Goal: Task Accomplishment & Management: Manage account settings

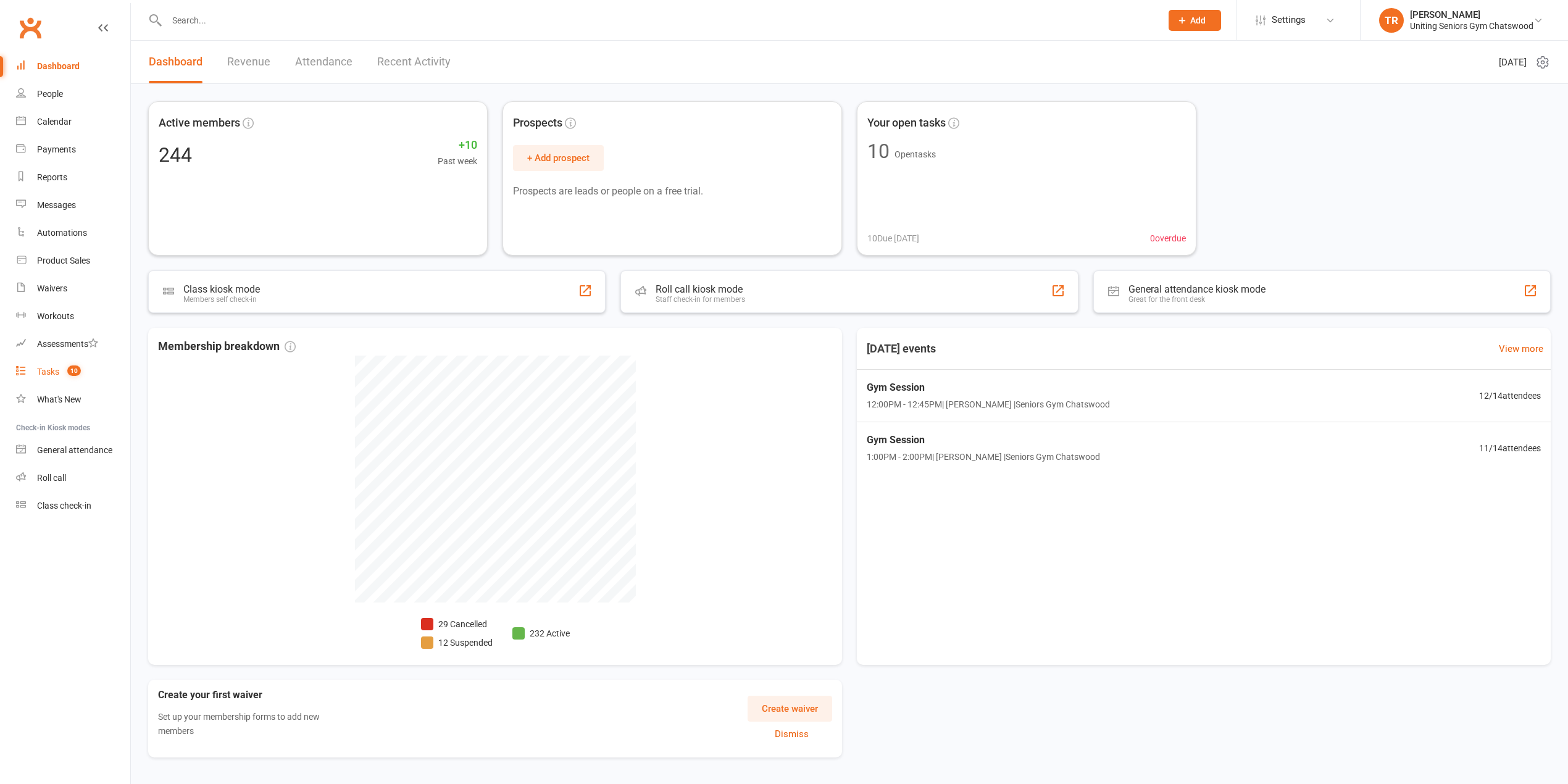
click at [45, 373] on div "Tasks" at bounding box center [48, 371] width 22 height 10
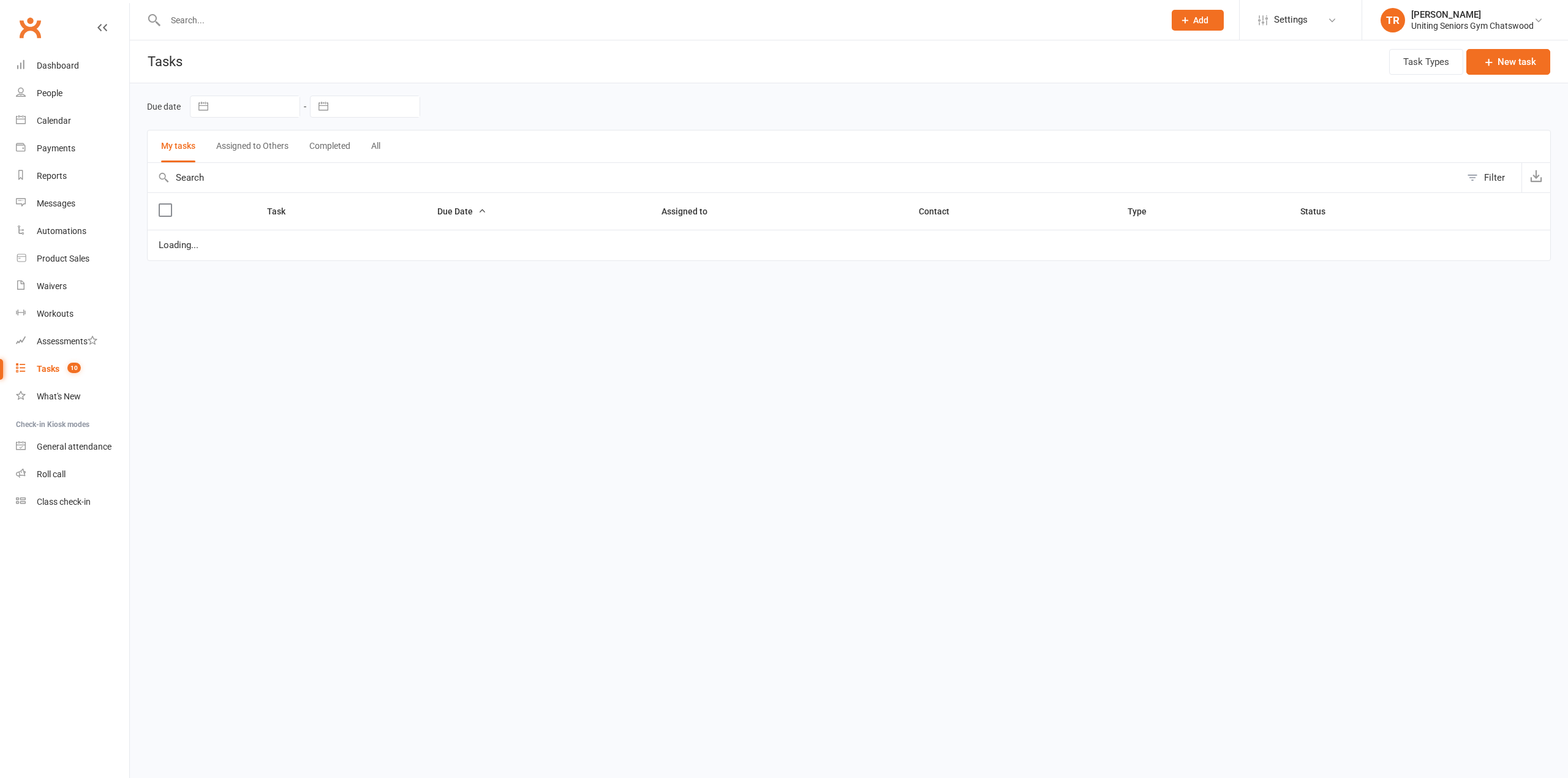
select select "started"
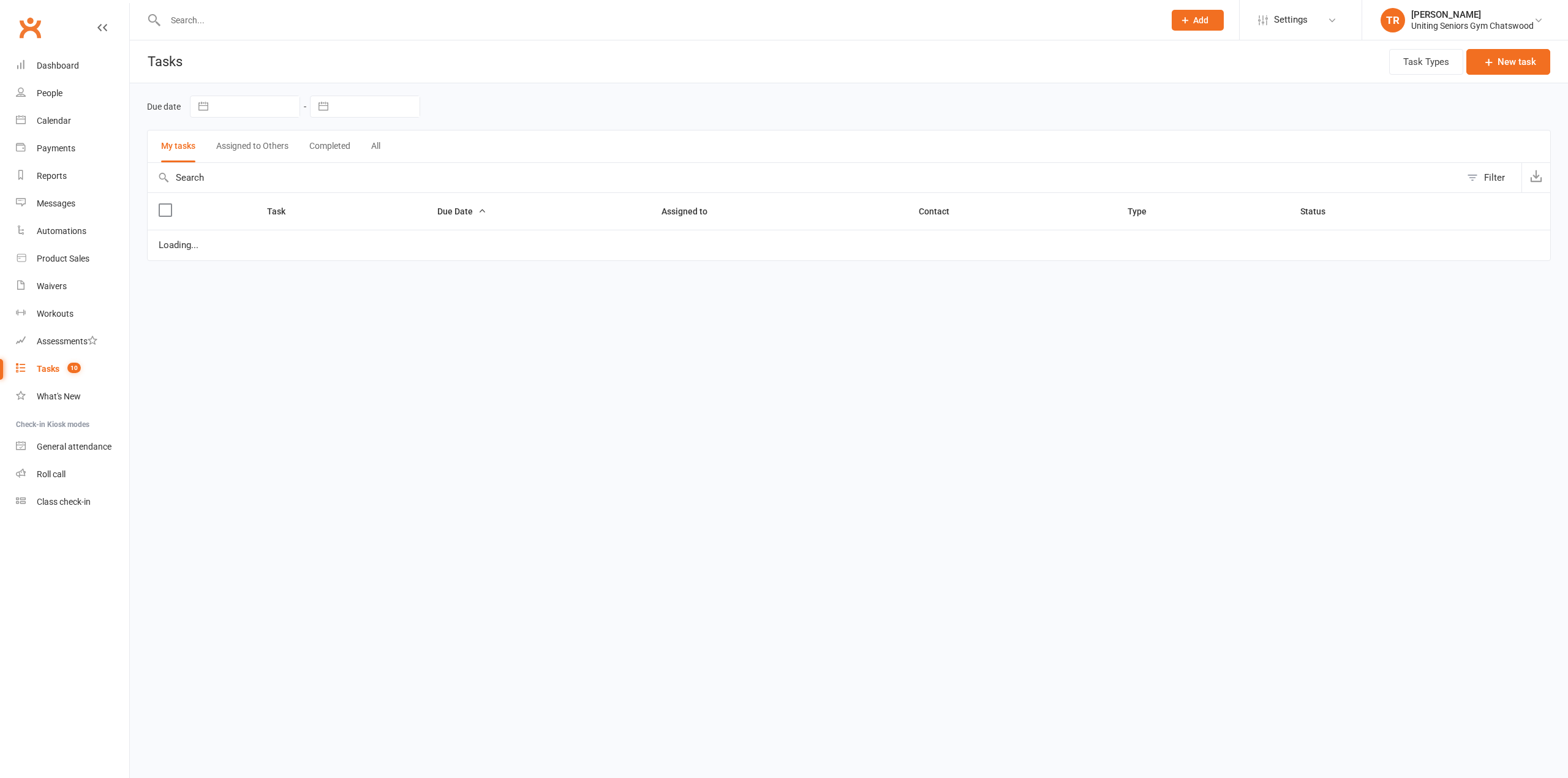
select select "started"
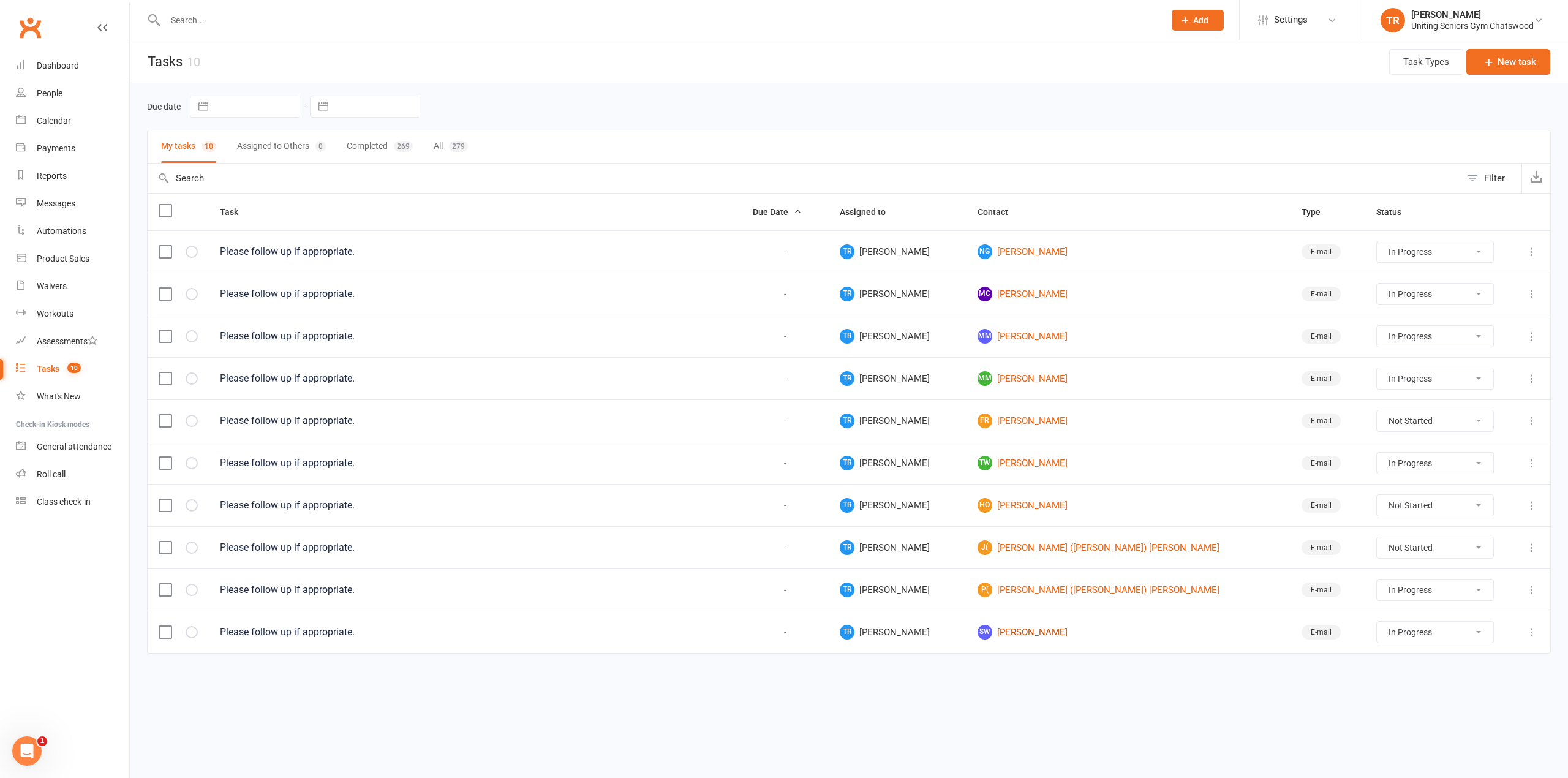
click at [1046, 639] on link "SW [PERSON_NAME]" at bounding box center [1128, 632] width 302 height 15
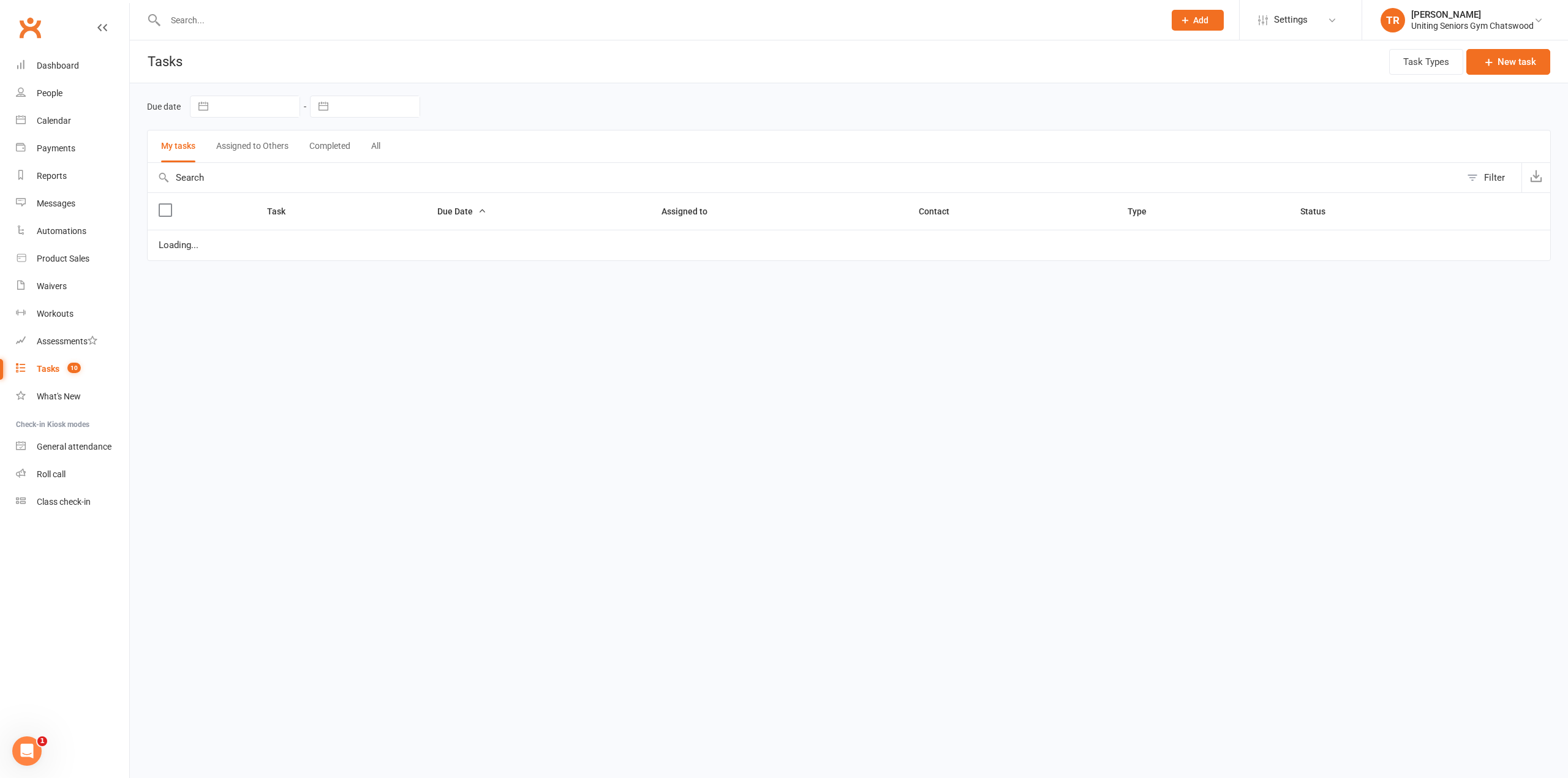
select select "started"
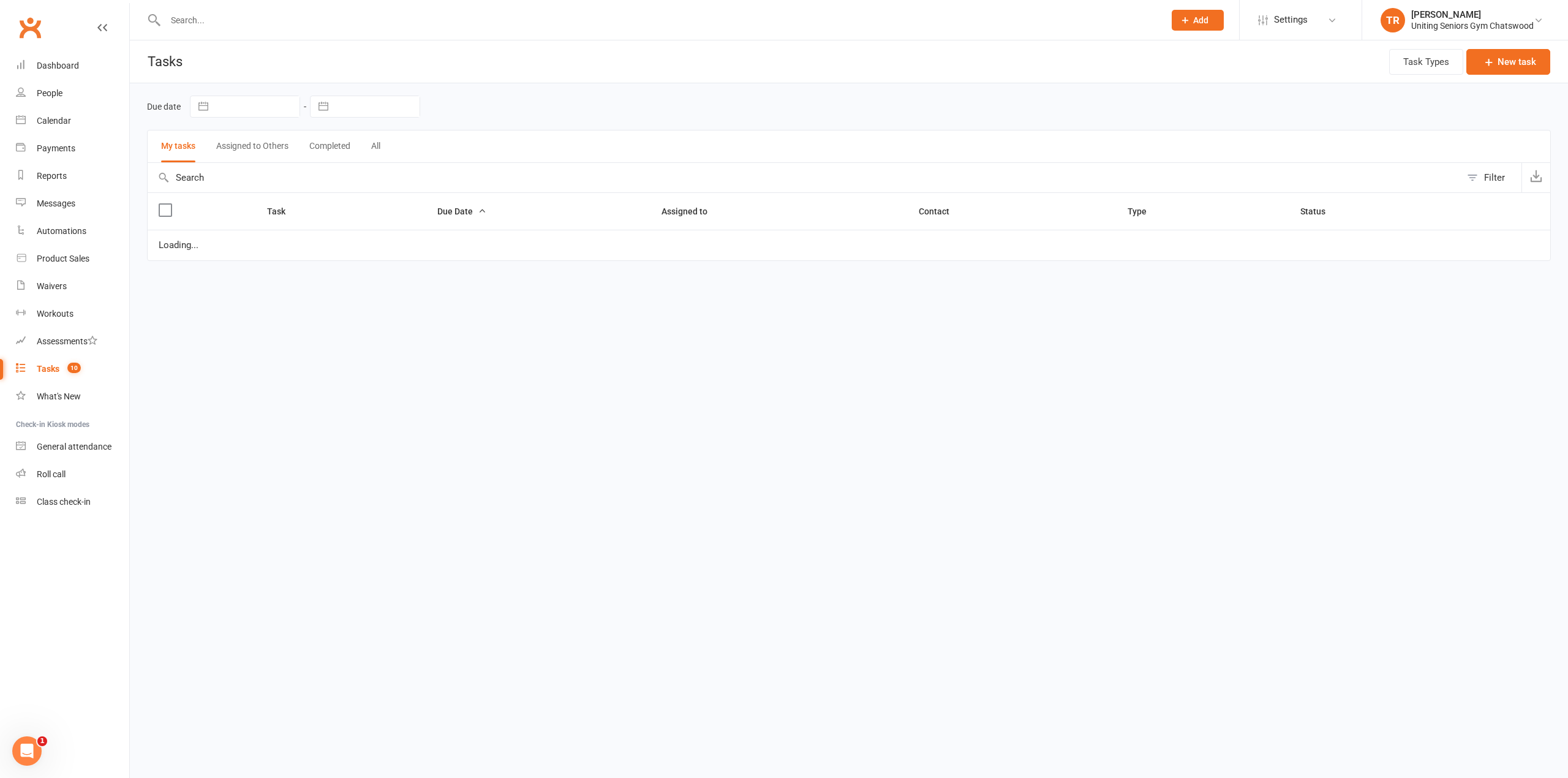
select select "started"
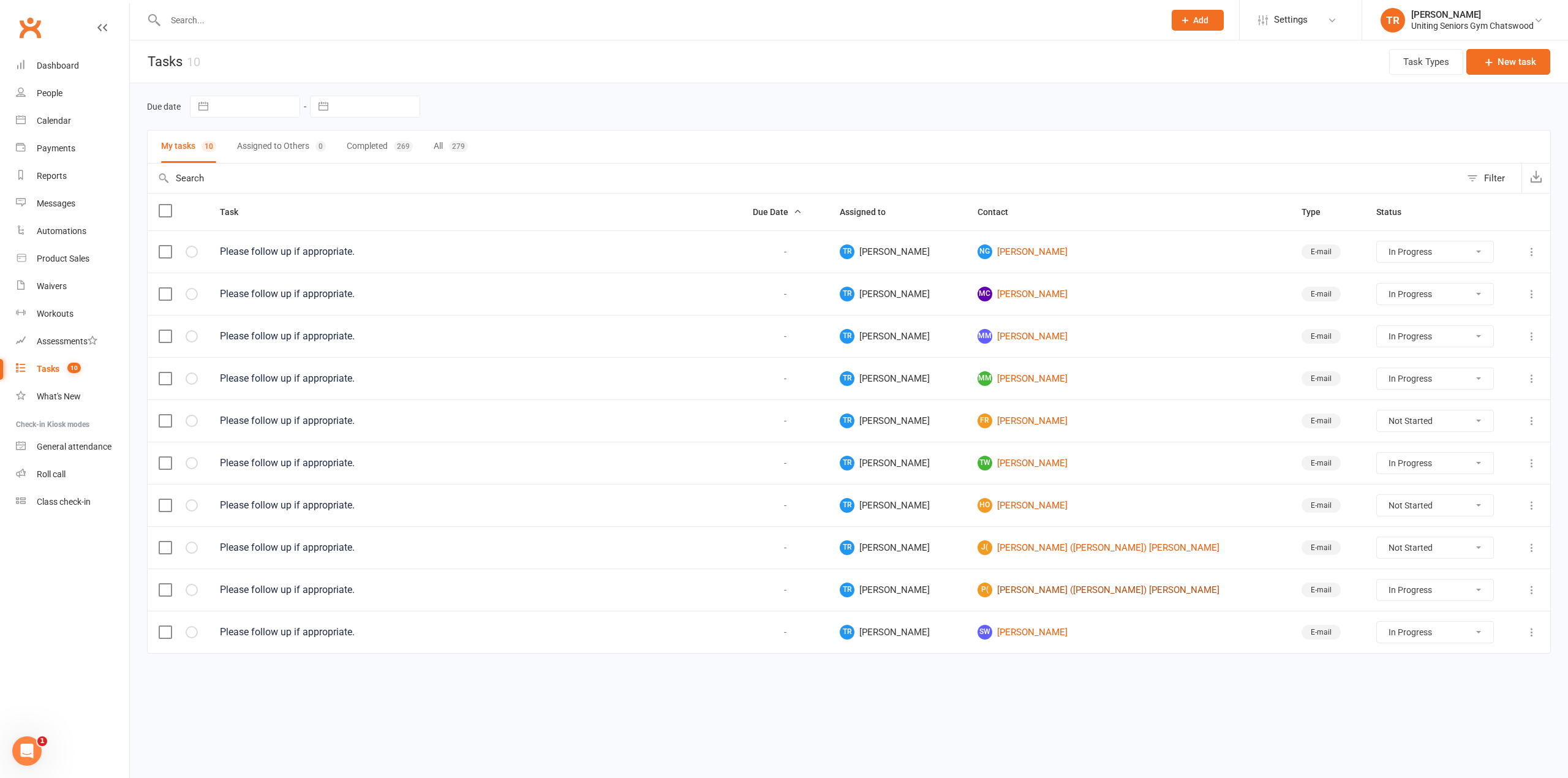
click at [1105, 597] on link "P( [PERSON_NAME] ([PERSON_NAME]) [PERSON_NAME]" at bounding box center [1128, 590] width 302 height 15
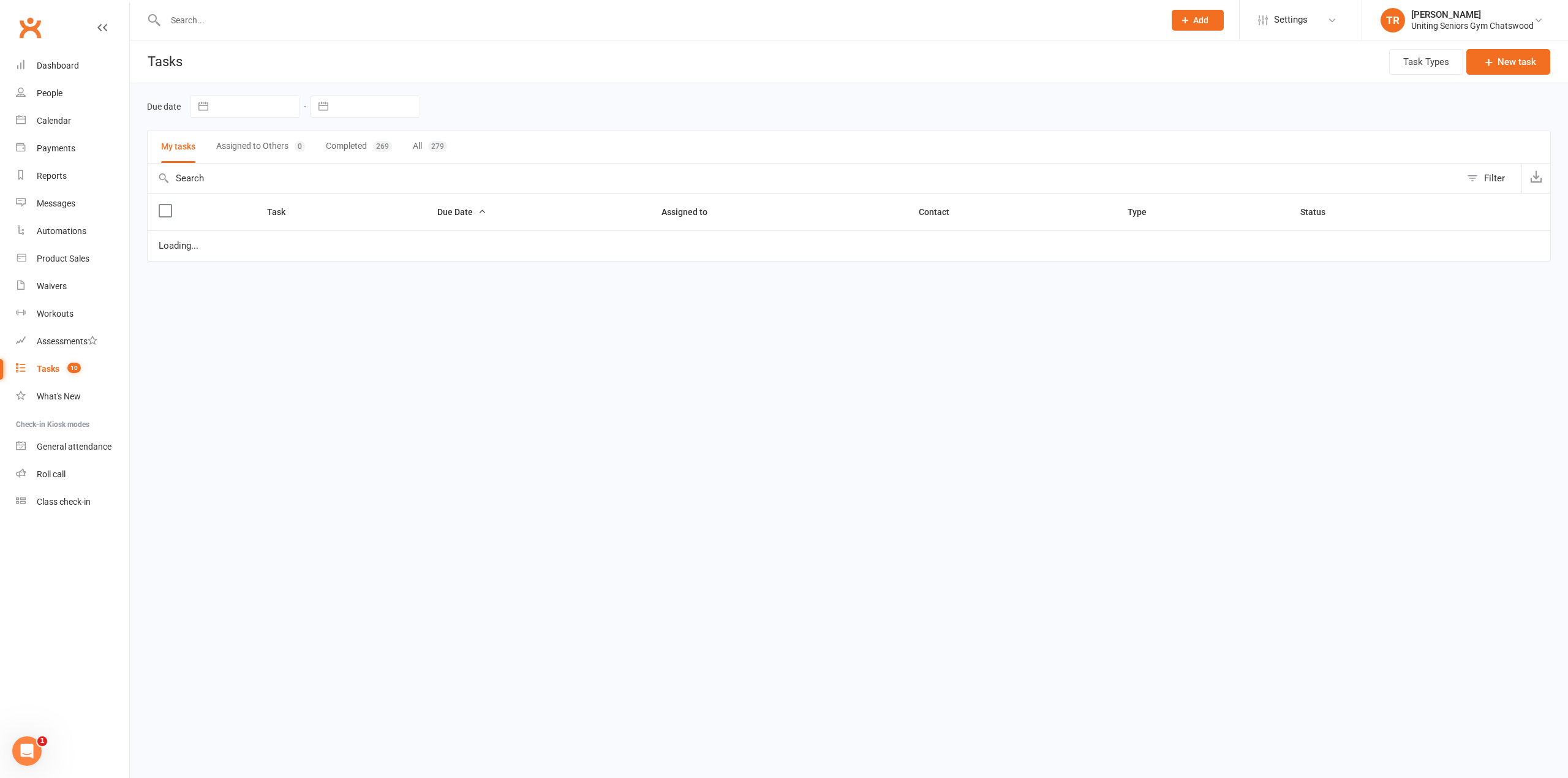
select select "started"
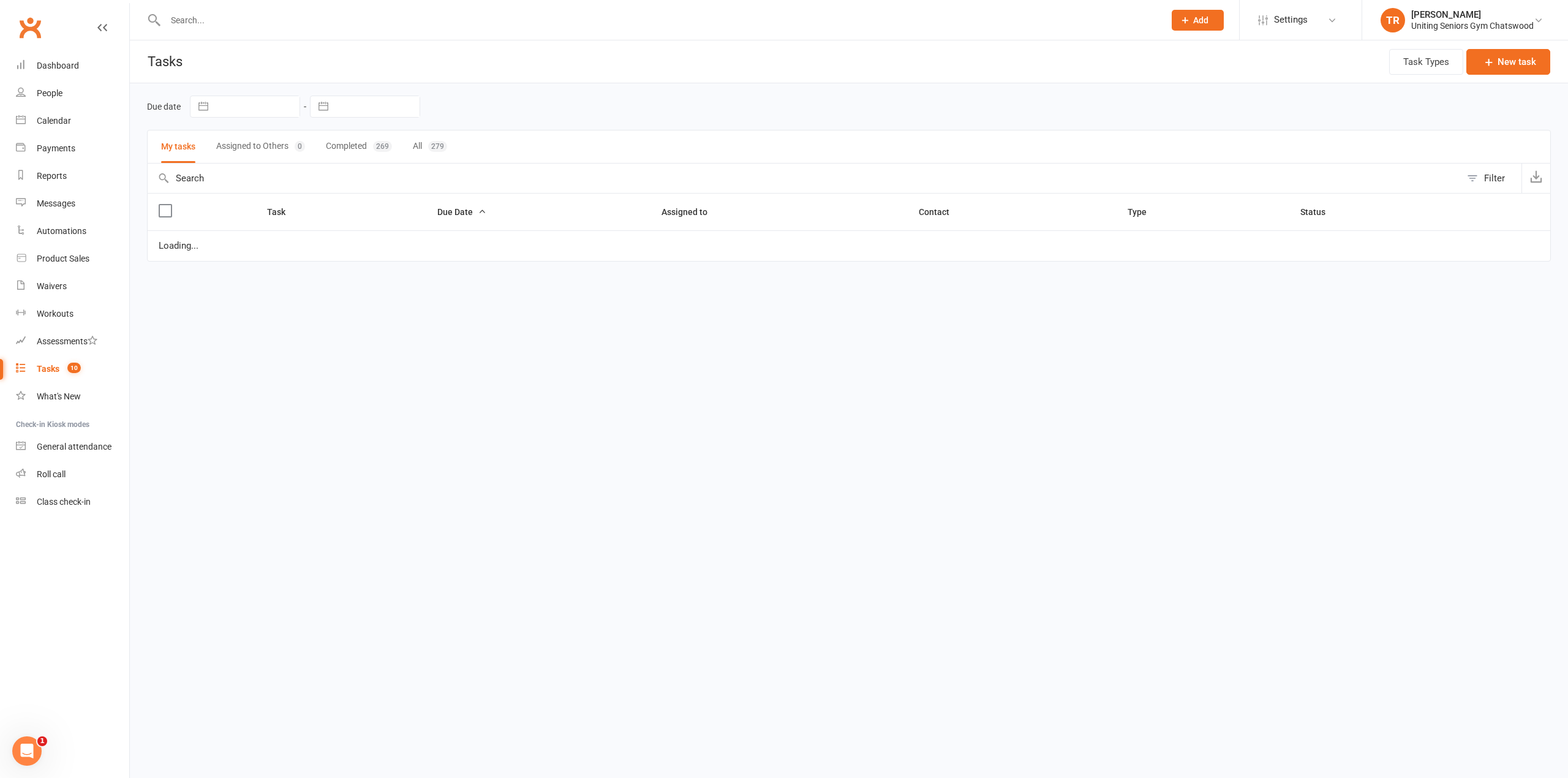
select select "started"
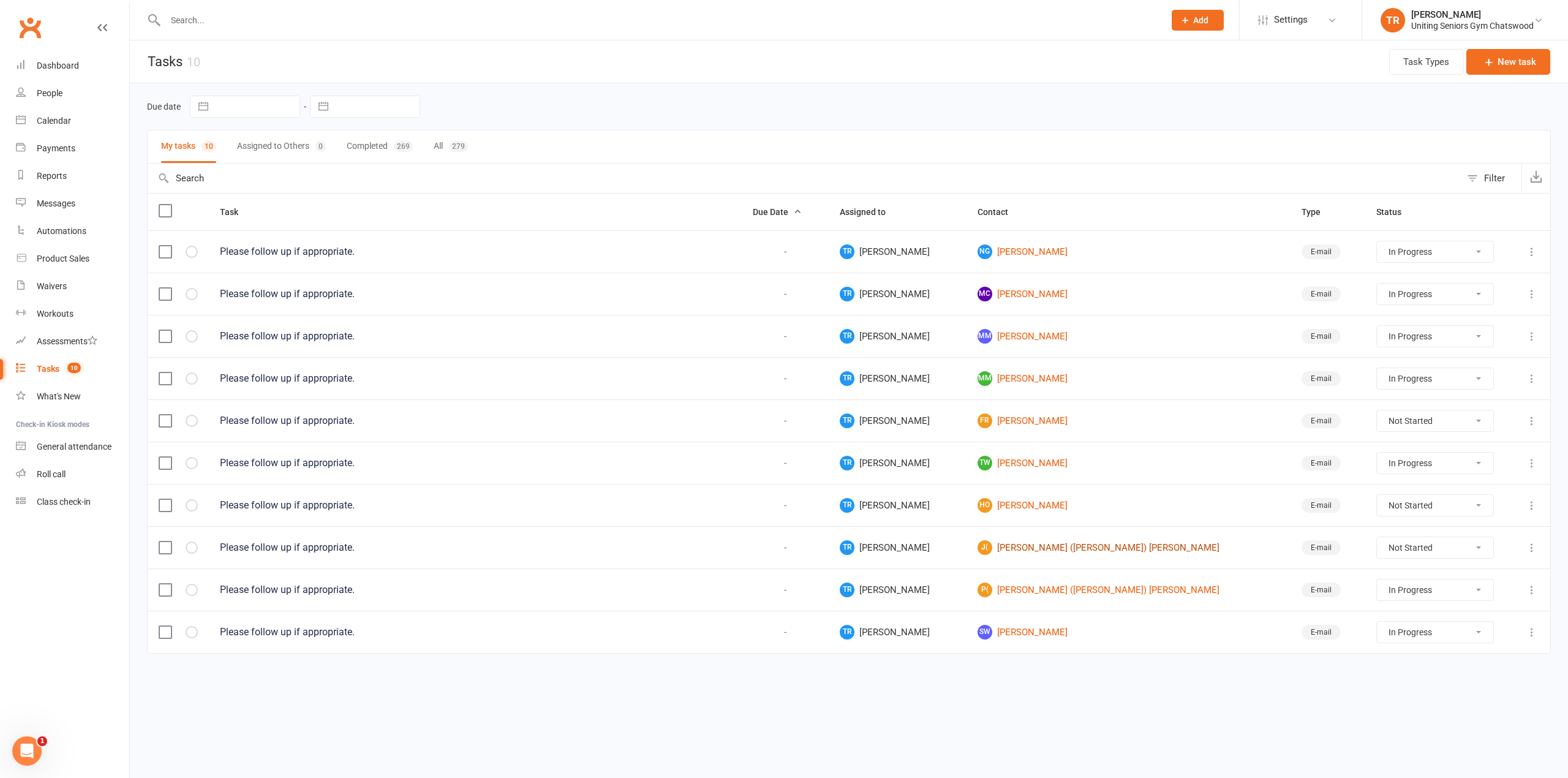
click at [1042, 548] on link "J( [PERSON_NAME] ([PERSON_NAME]) [PERSON_NAME]" at bounding box center [1128, 548] width 302 height 15
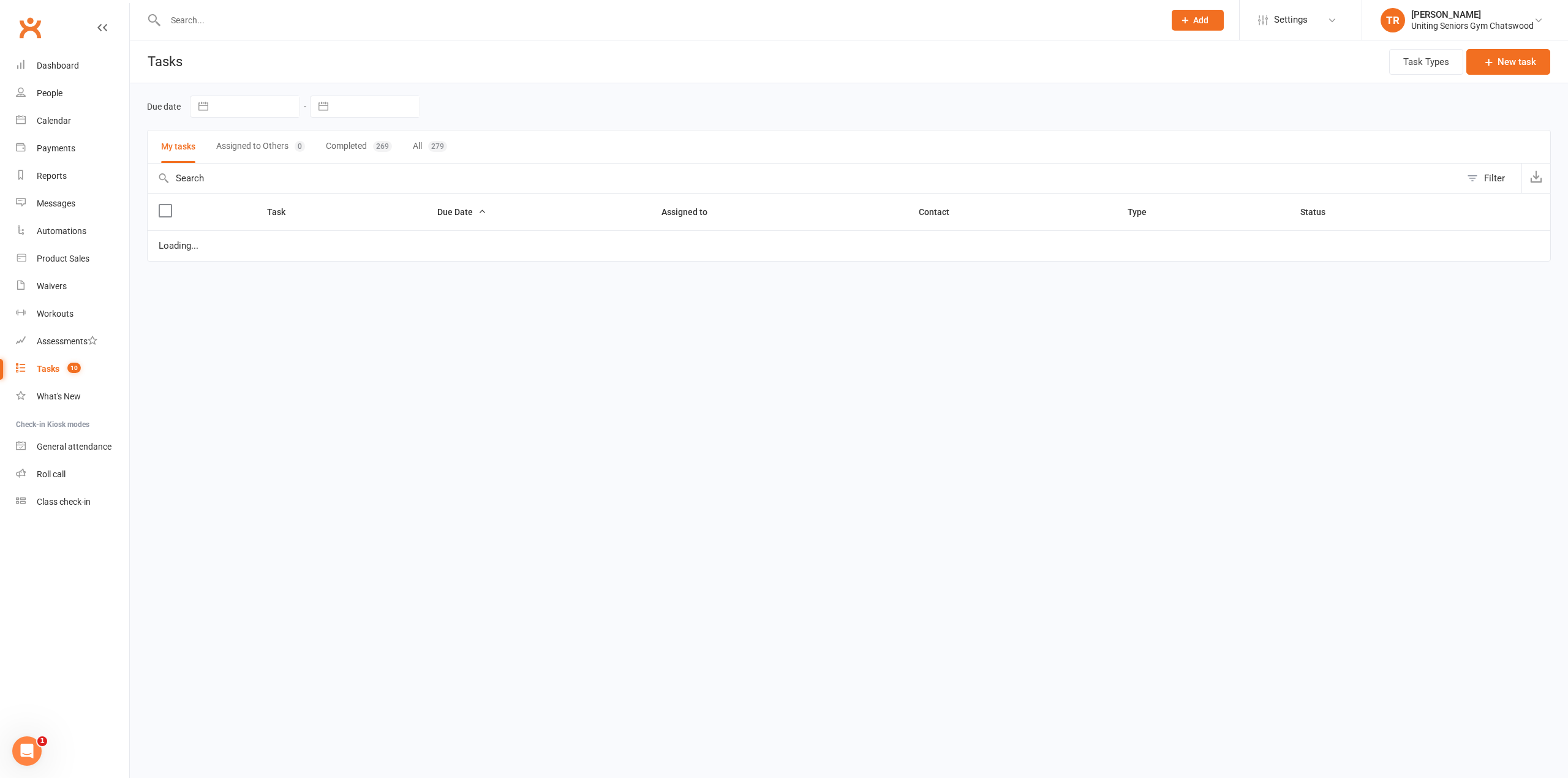
select select "started"
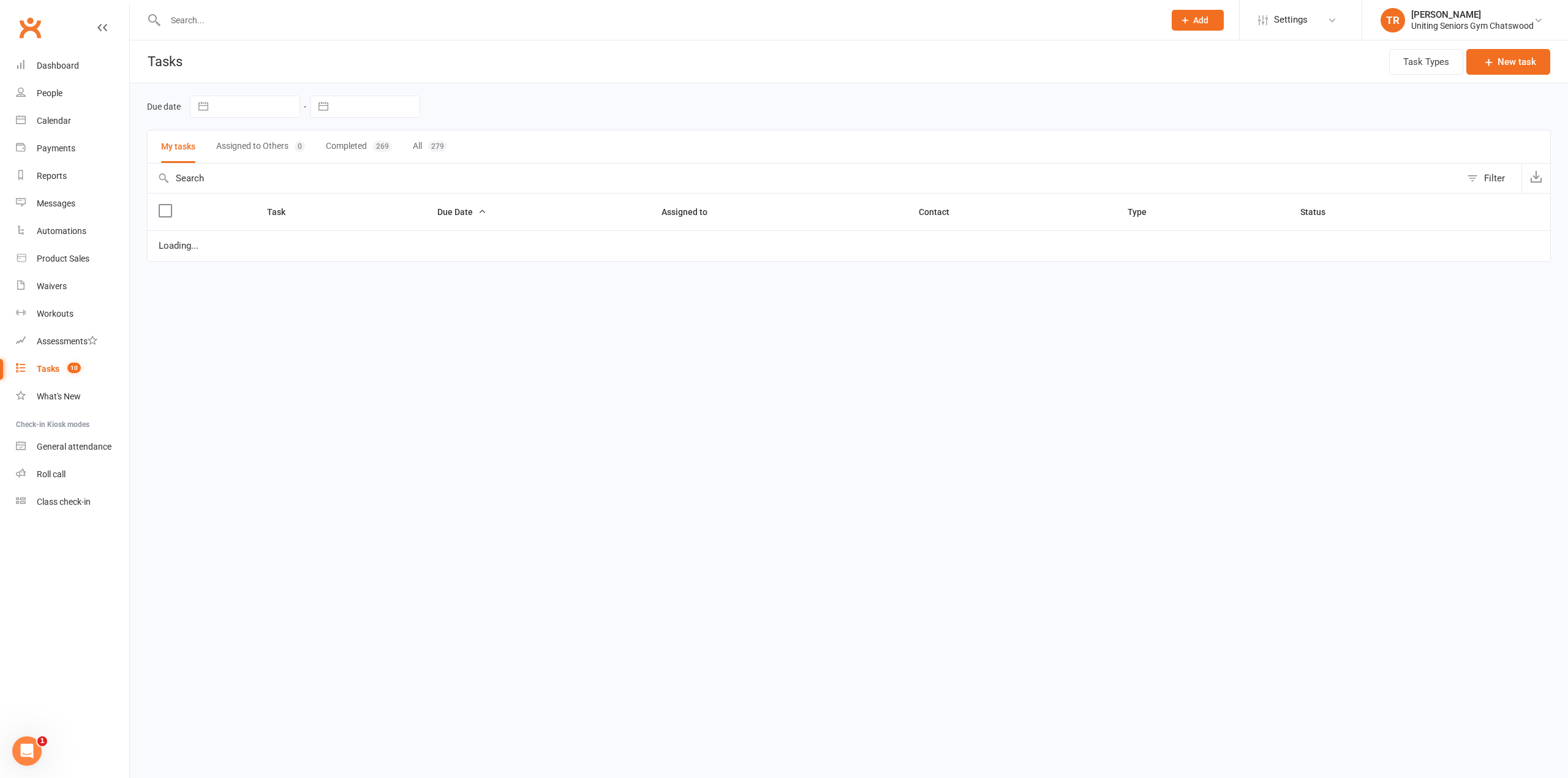
select select "started"
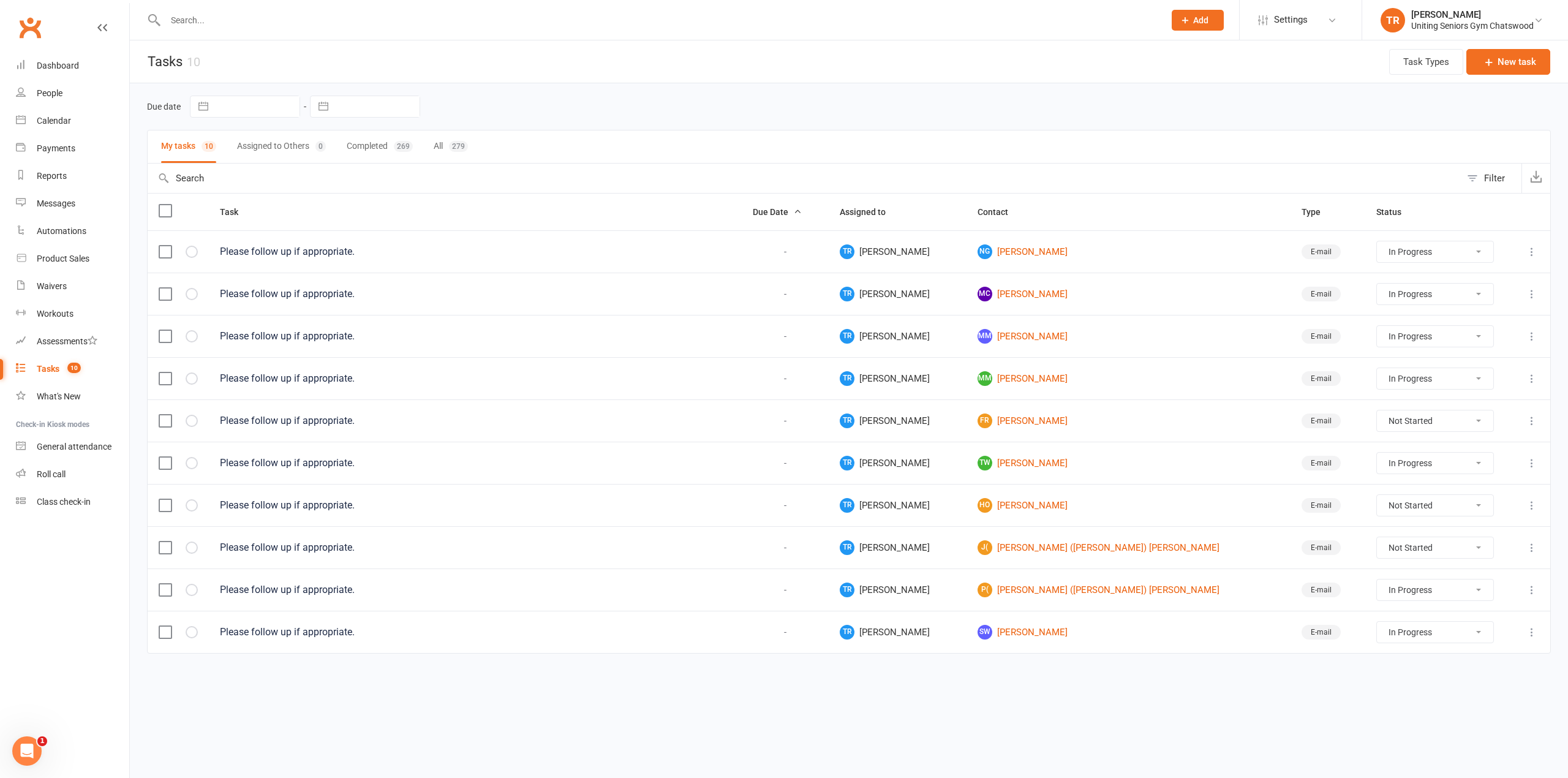
click at [1384, 558] on select "Not Started In Progress Waiting Complete" at bounding box center [1435, 548] width 117 height 21
click at [1376, 543] on select "Not Started In Progress Waiting Complete" at bounding box center [1435, 548] width 117 height 21
select select "unstarted"
select select "started"
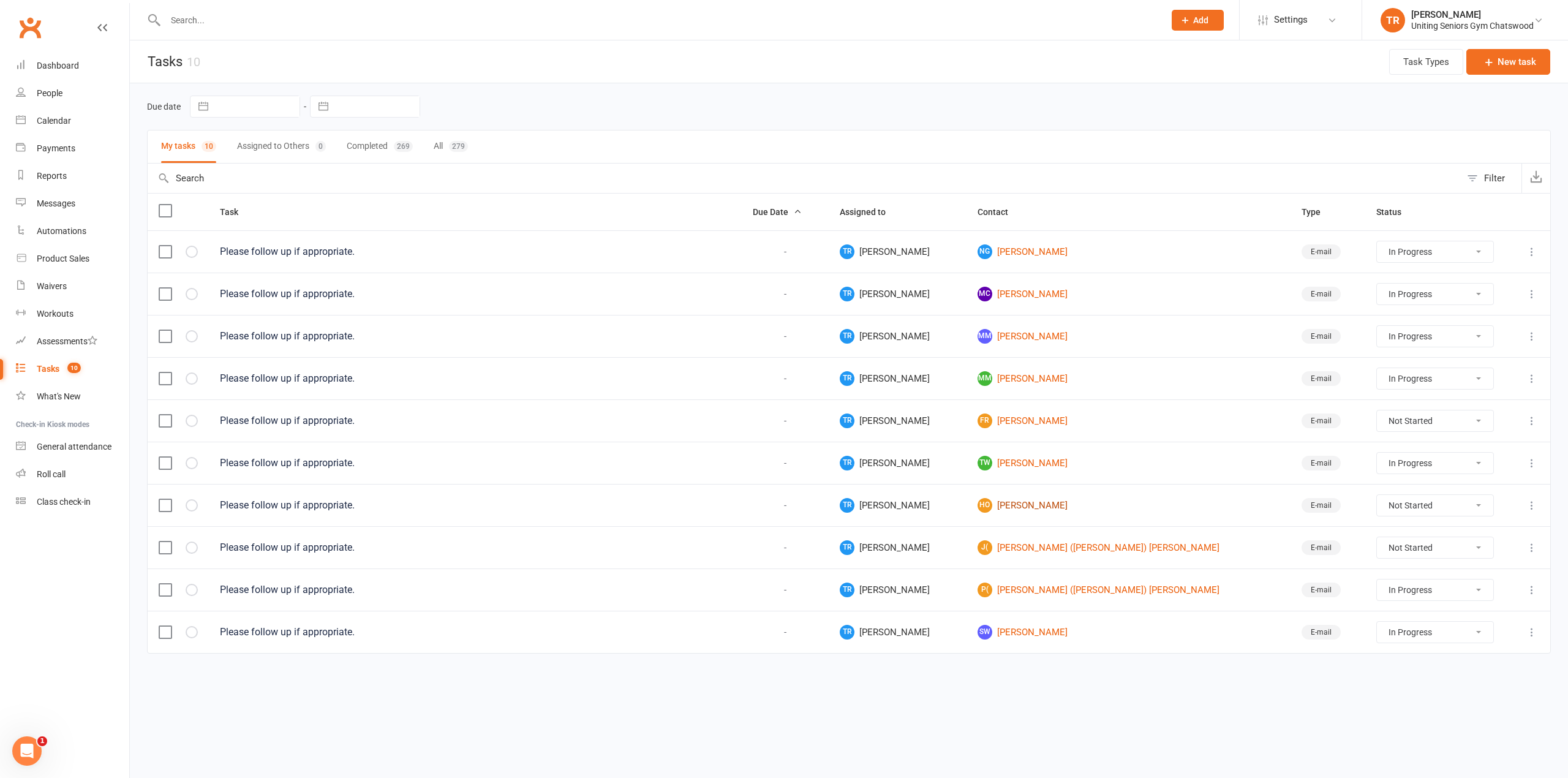
select select "started"
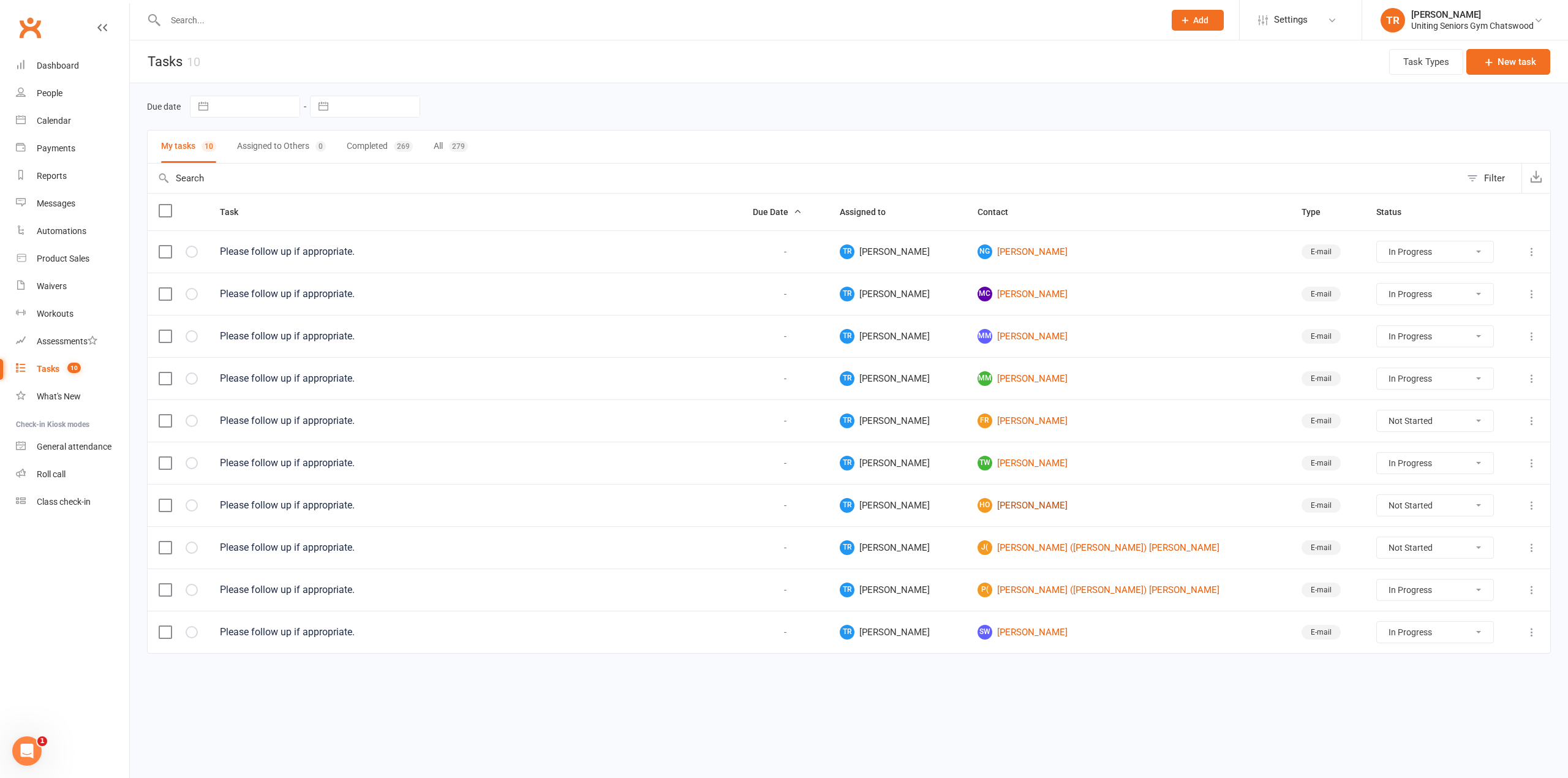
select select "started"
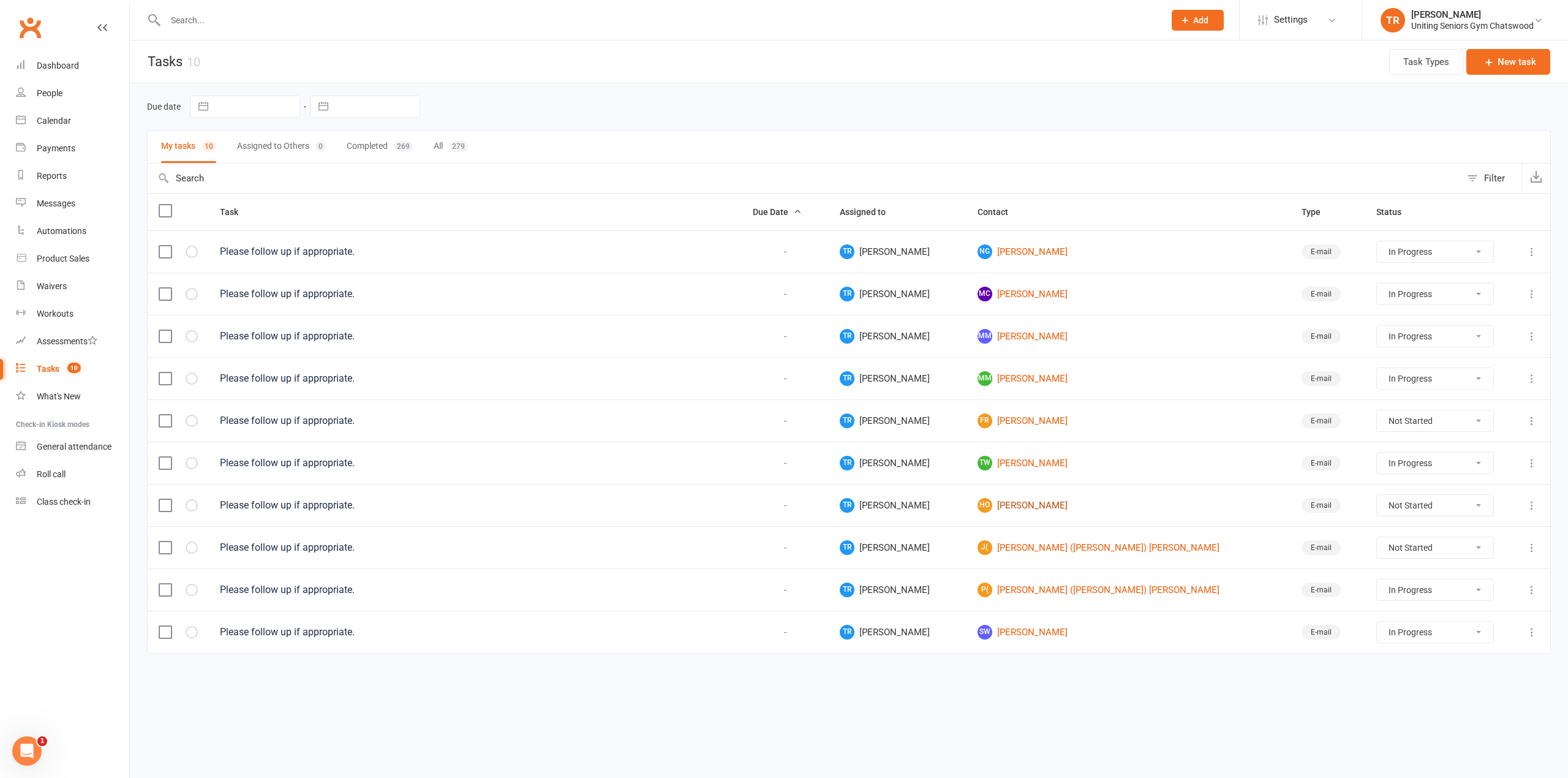
select select "started"
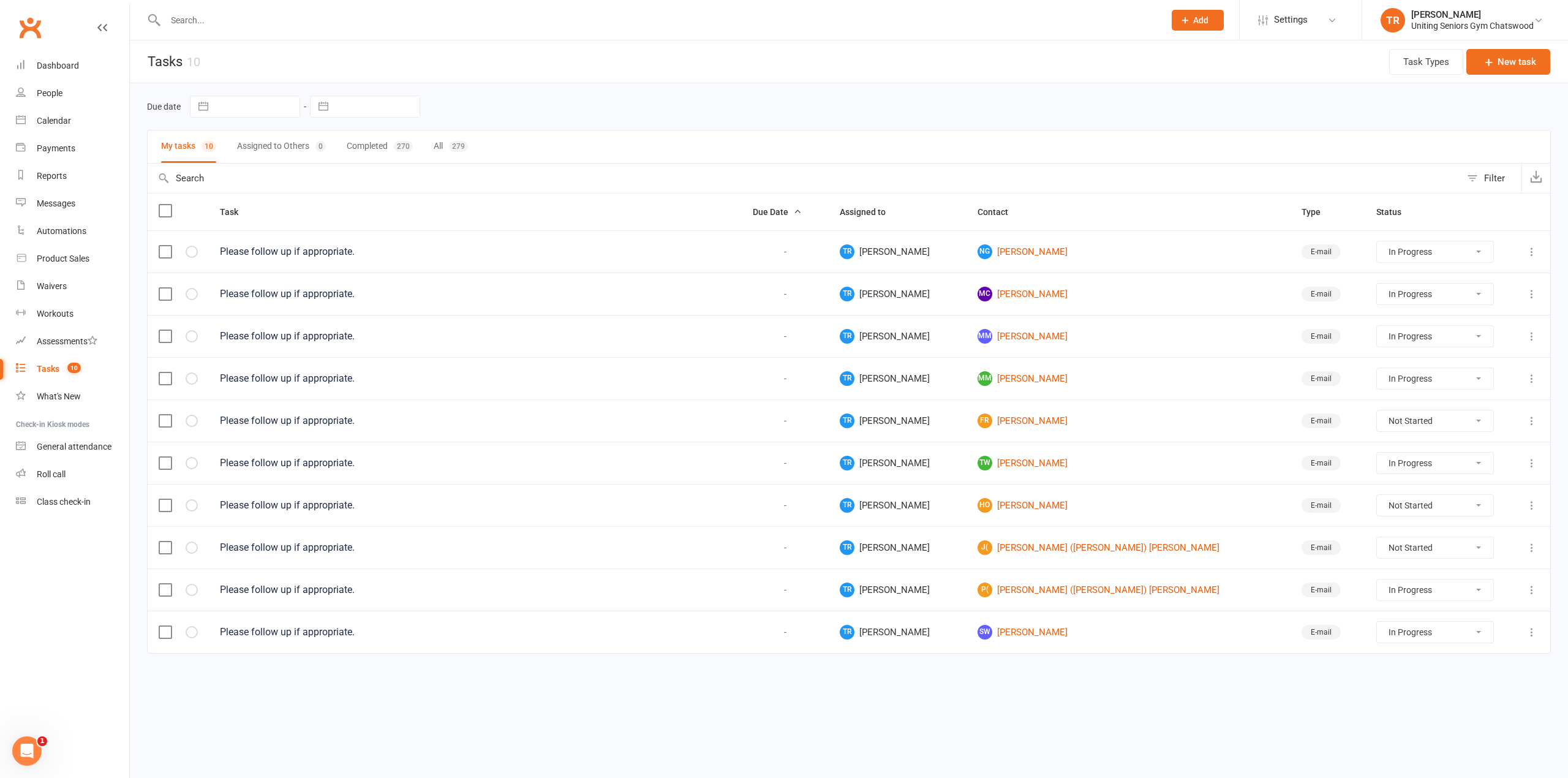
select select "started"
drag, startPoint x: 1032, startPoint y: 510, endPoint x: 1037, endPoint y: 508, distance: 5.4
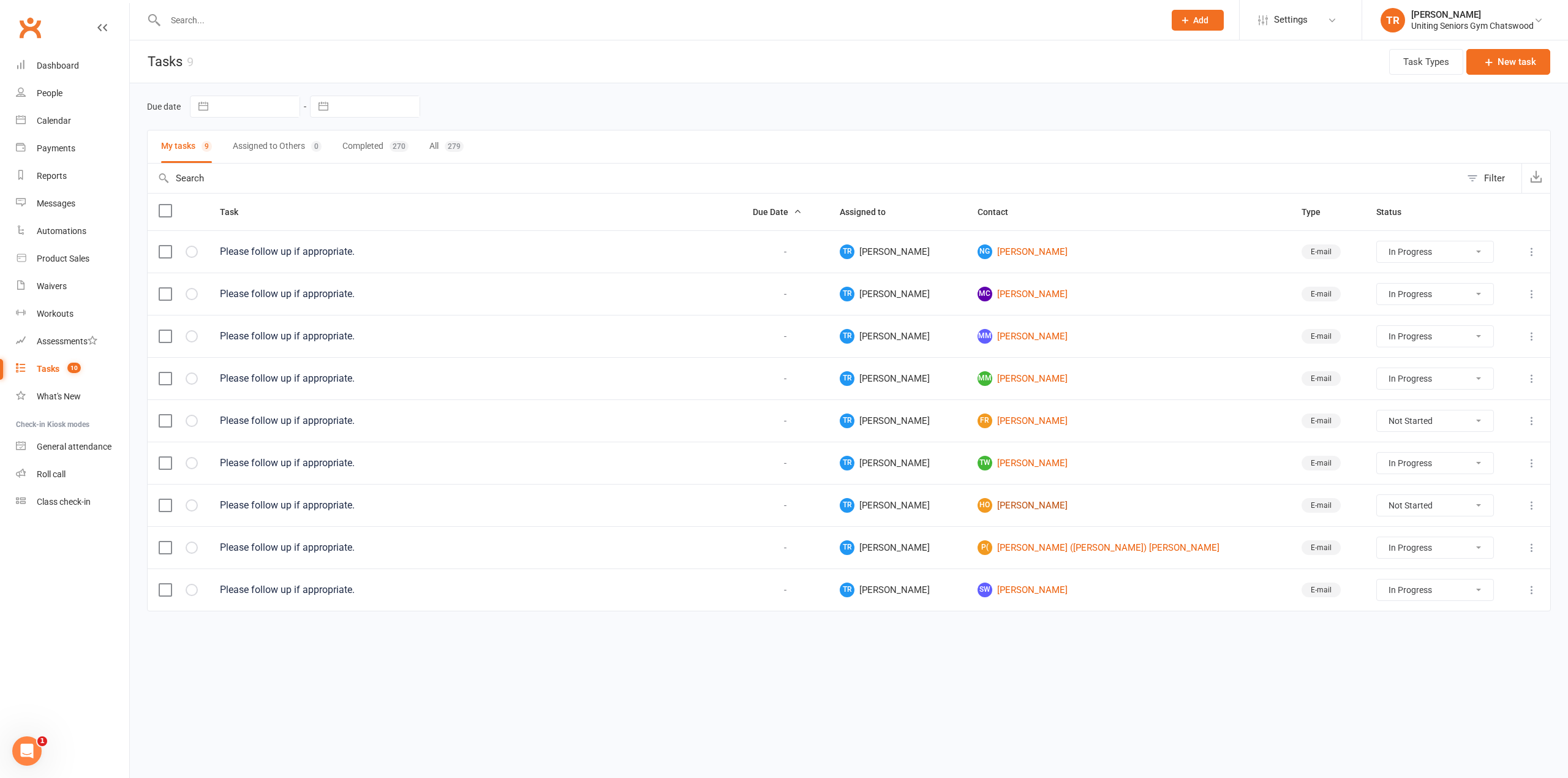
click at [1034, 510] on link "HO [PERSON_NAME]" at bounding box center [1128, 505] width 302 height 15
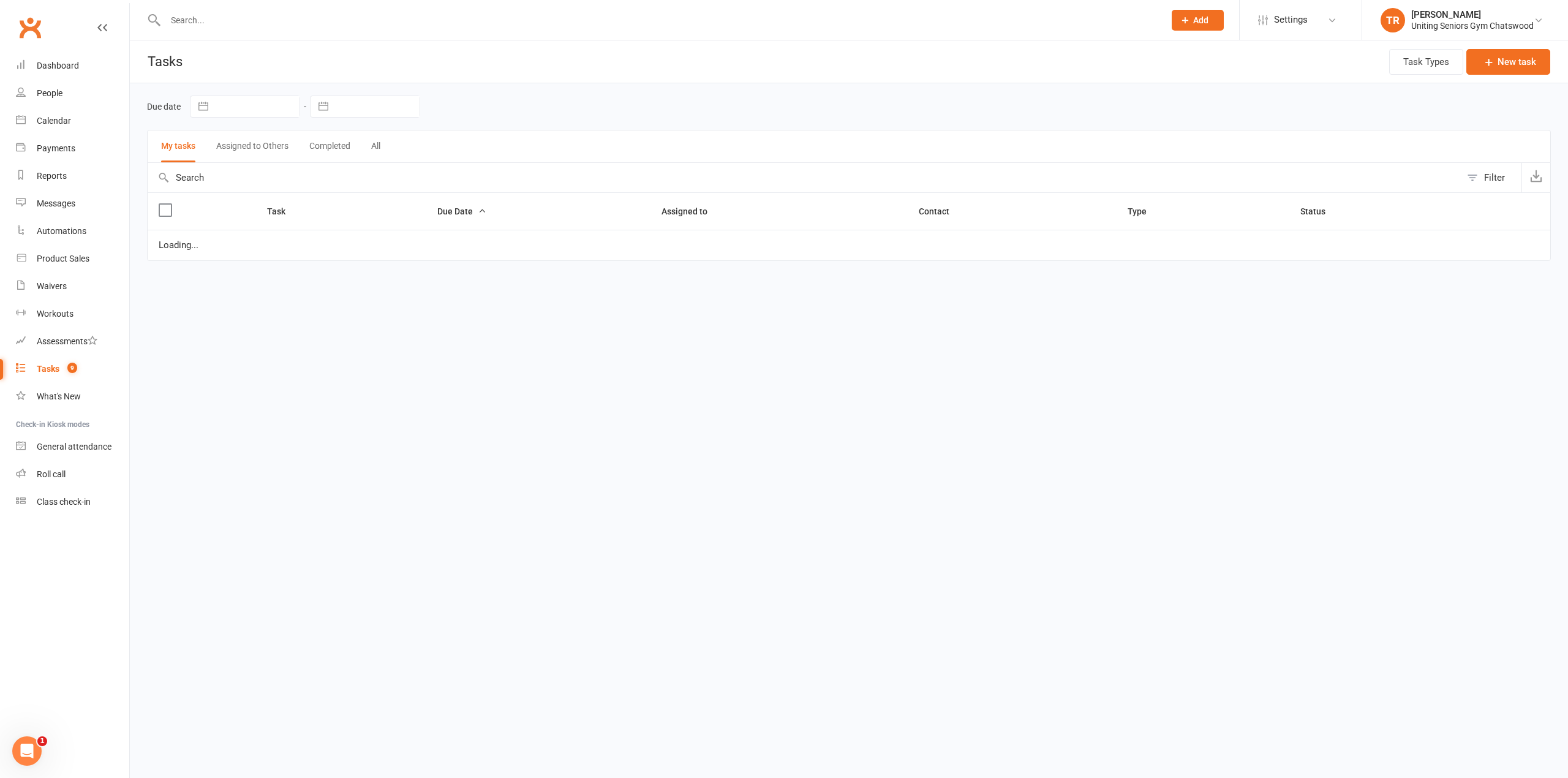
select select "started"
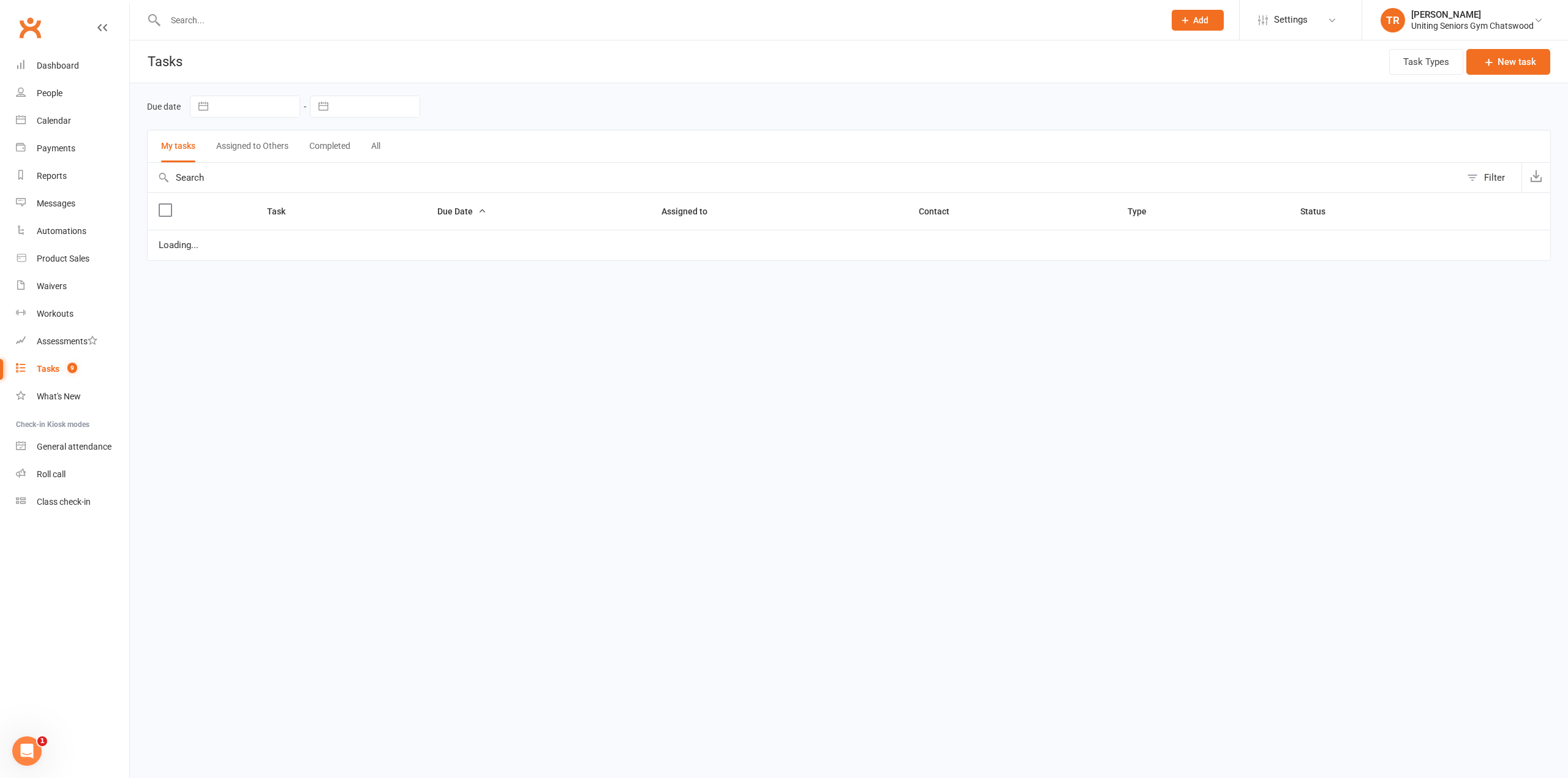
select select "started"
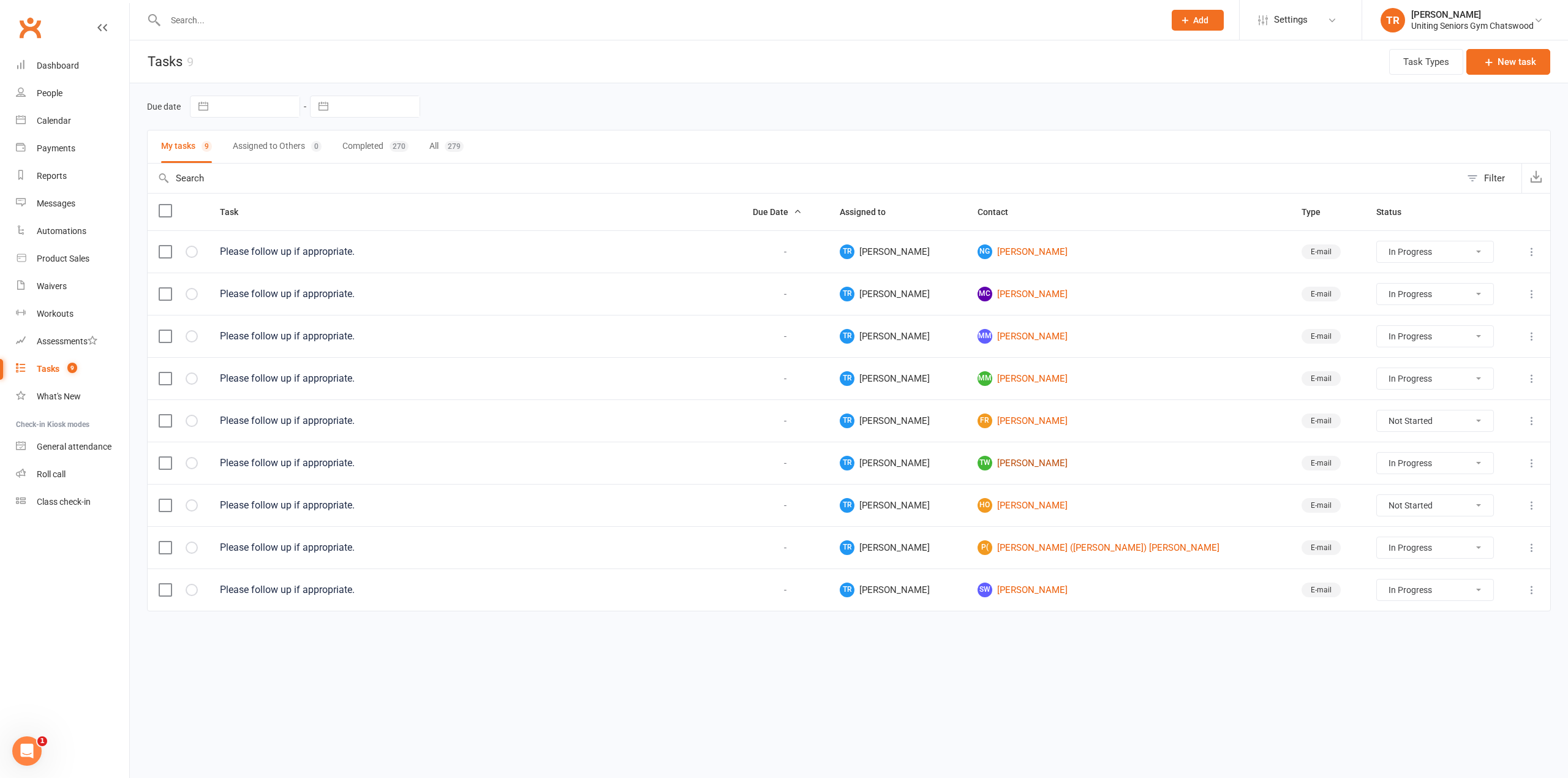
click at [1049, 466] on link "TW [PERSON_NAME]" at bounding box center [1128, 463] width 302 height 15
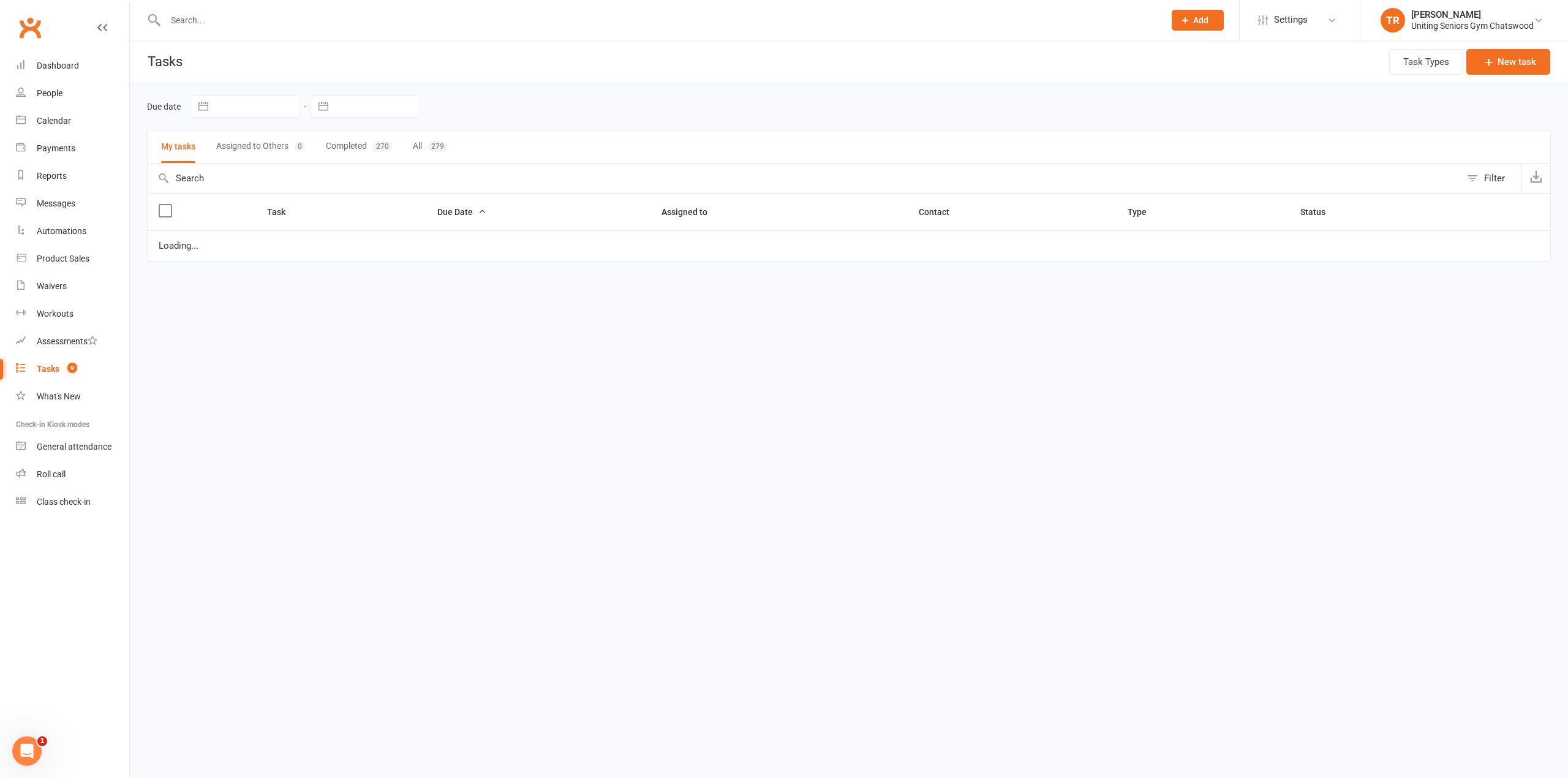
select select "started"
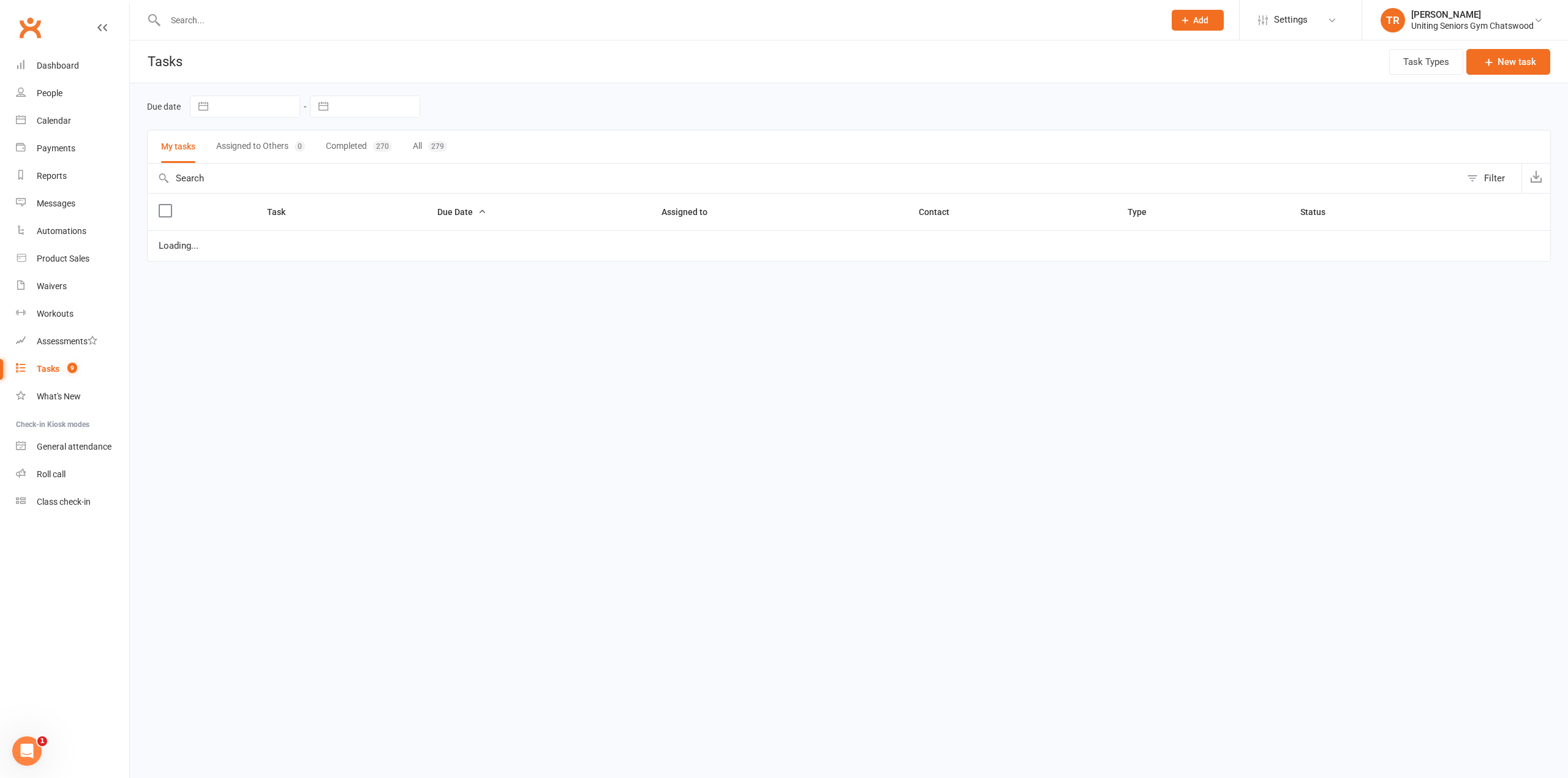
select select "started"
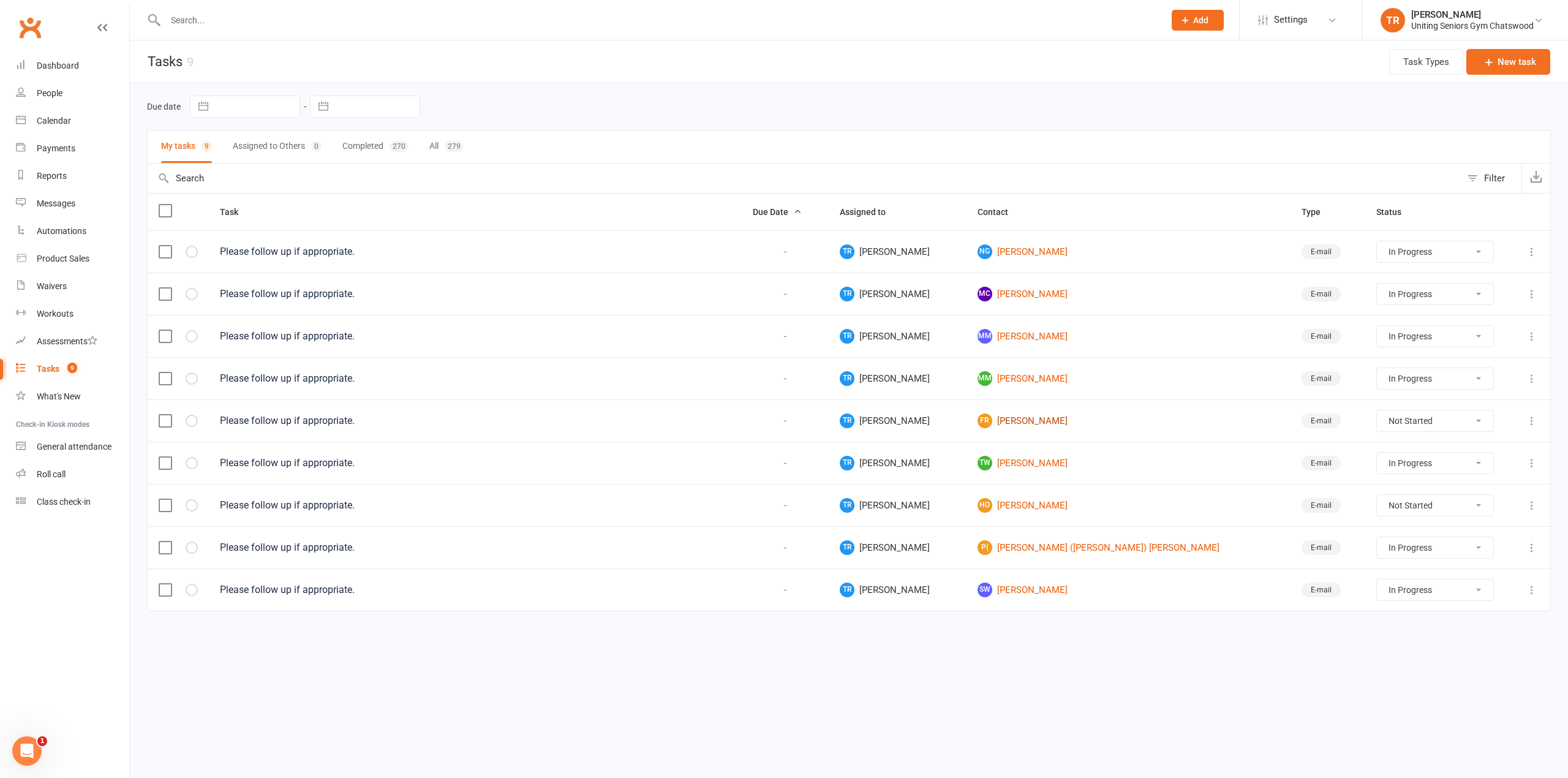
click at [1041, 428] on link "FR [PERSON_NAME]" at bounding box center [1128, 420] width 302 height 15
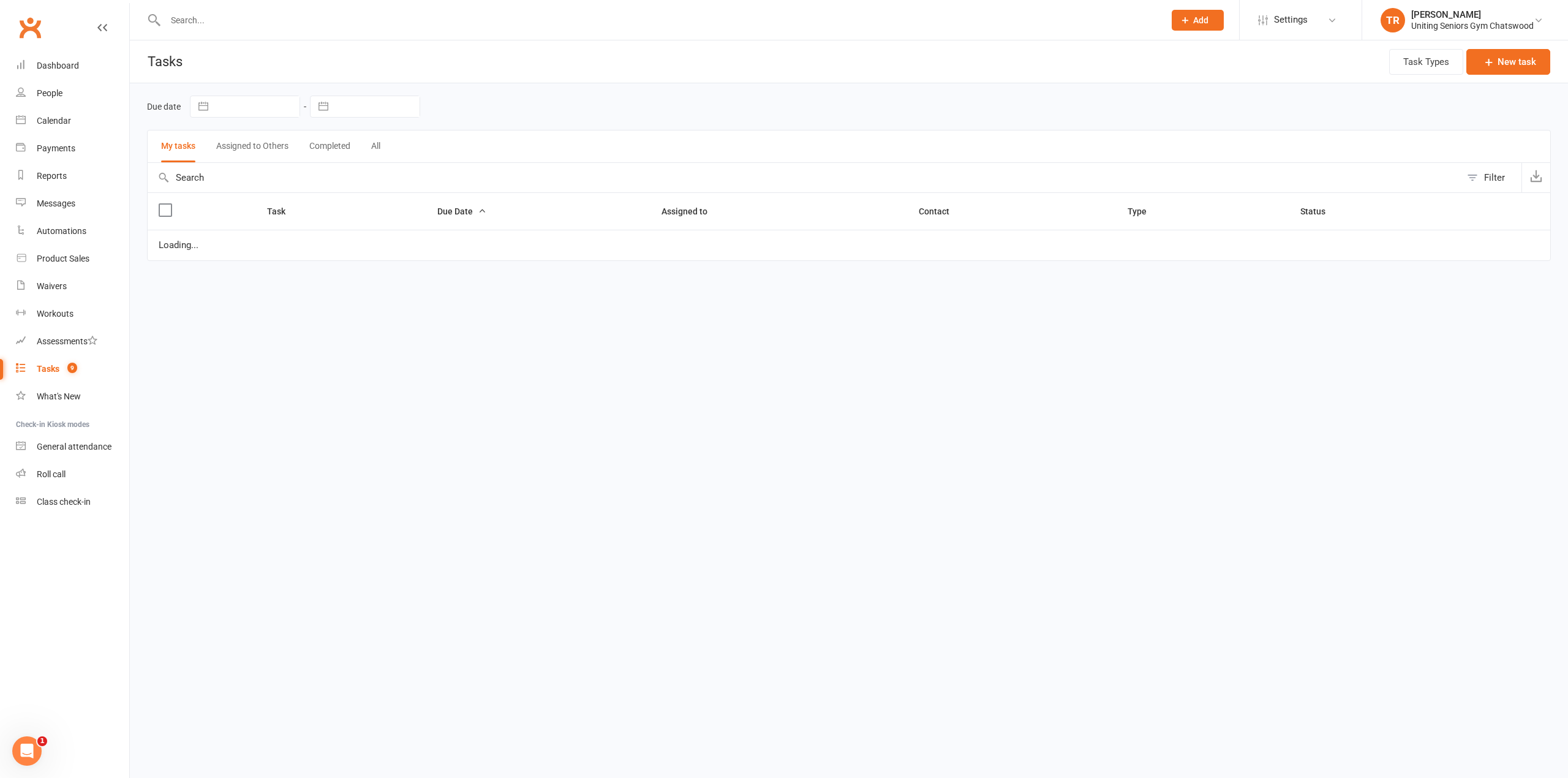
select select "started"
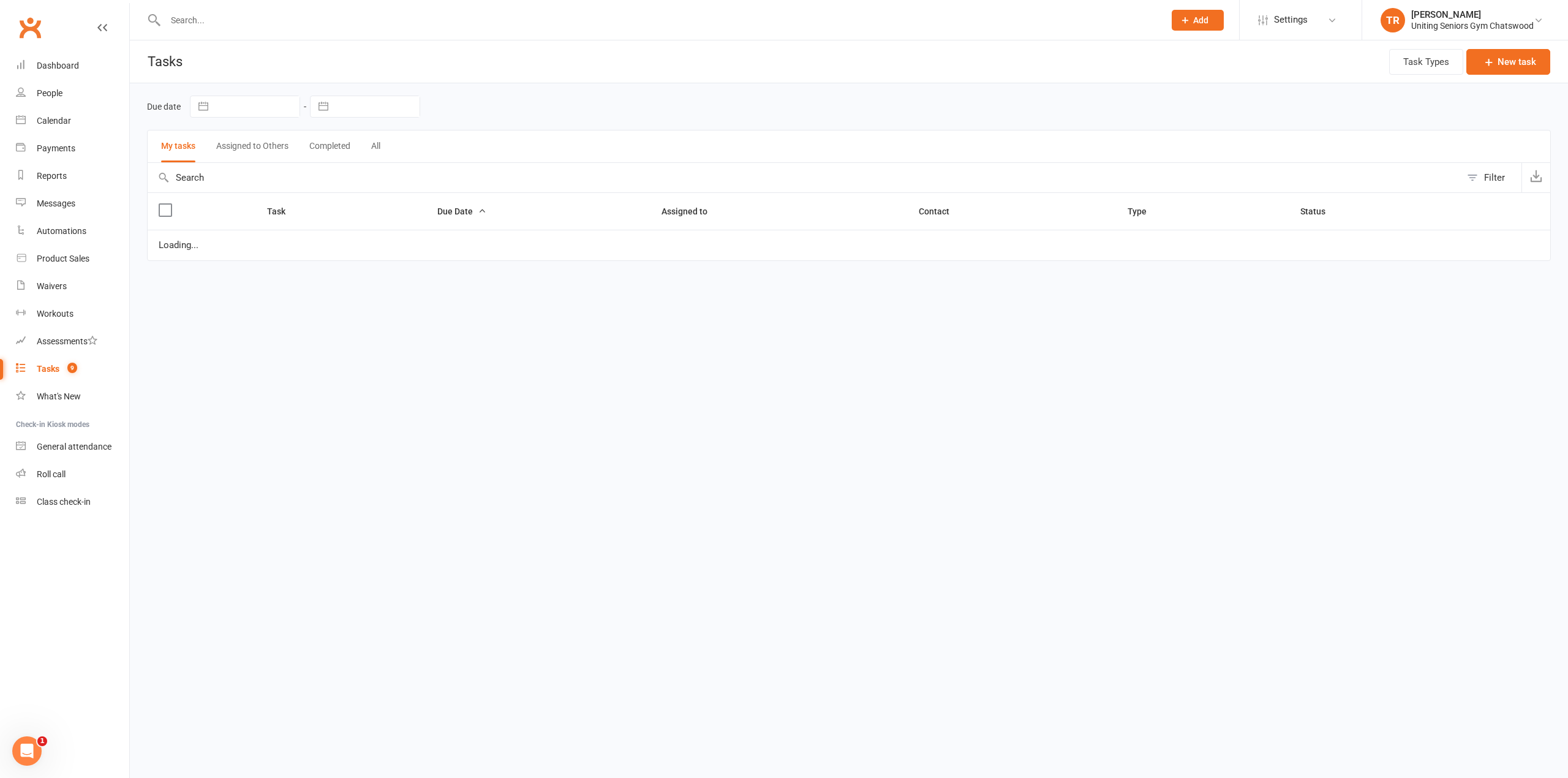
select select "started"
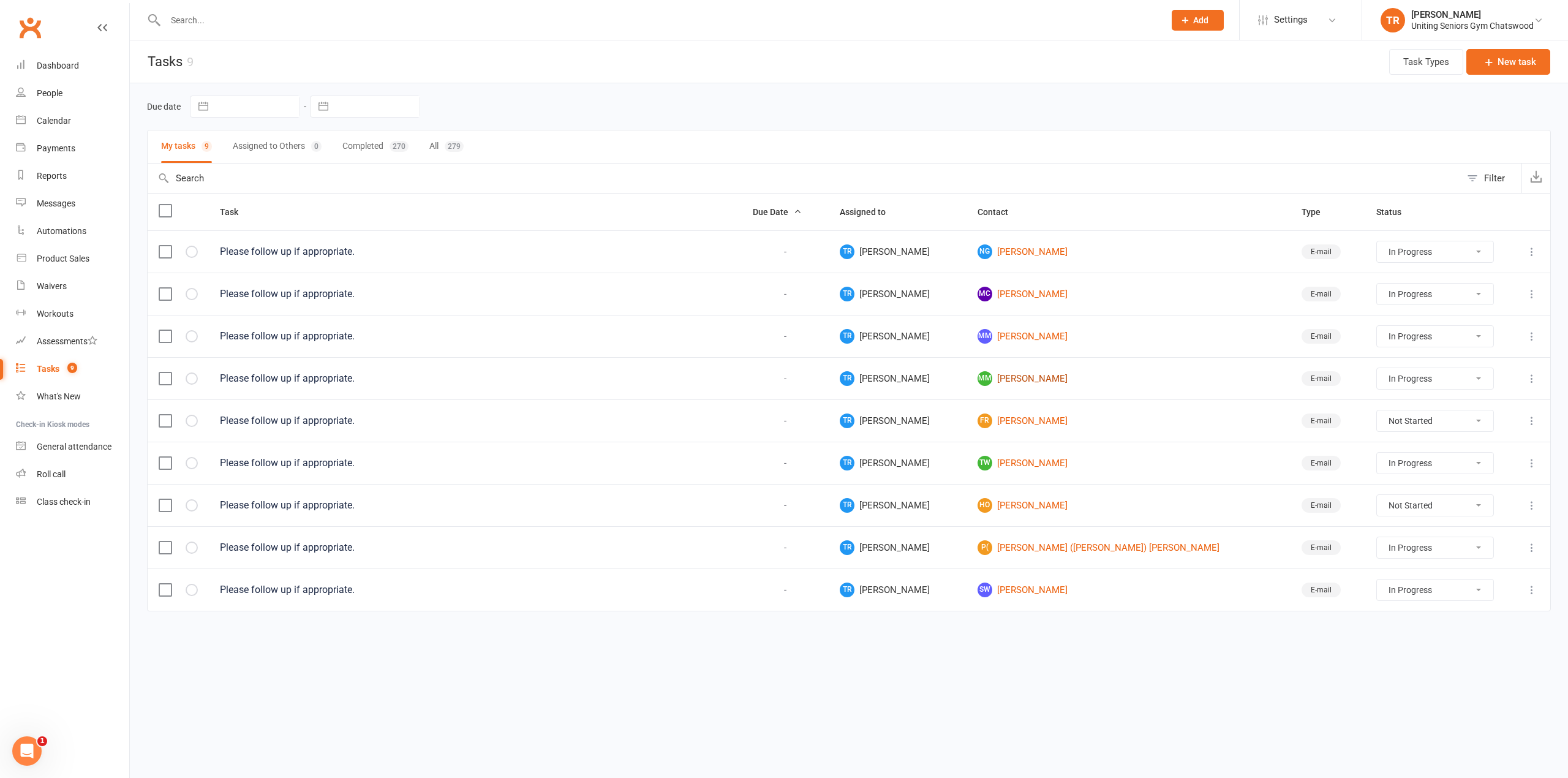
click at [1035, 386] on link "MM [PERSON_NAME]" at bounding box center [1128, 378] width 302 height 15
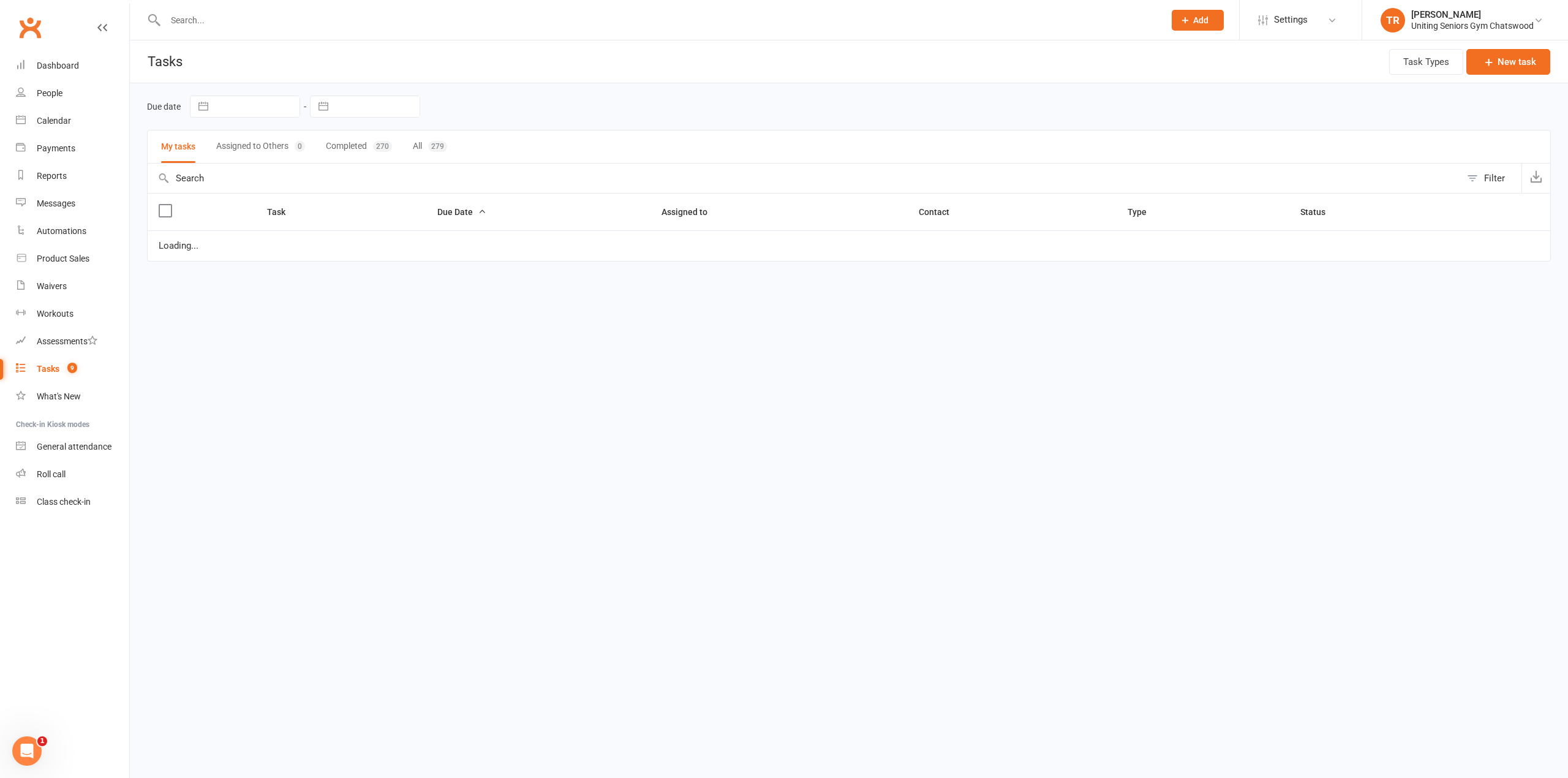
select select "started"
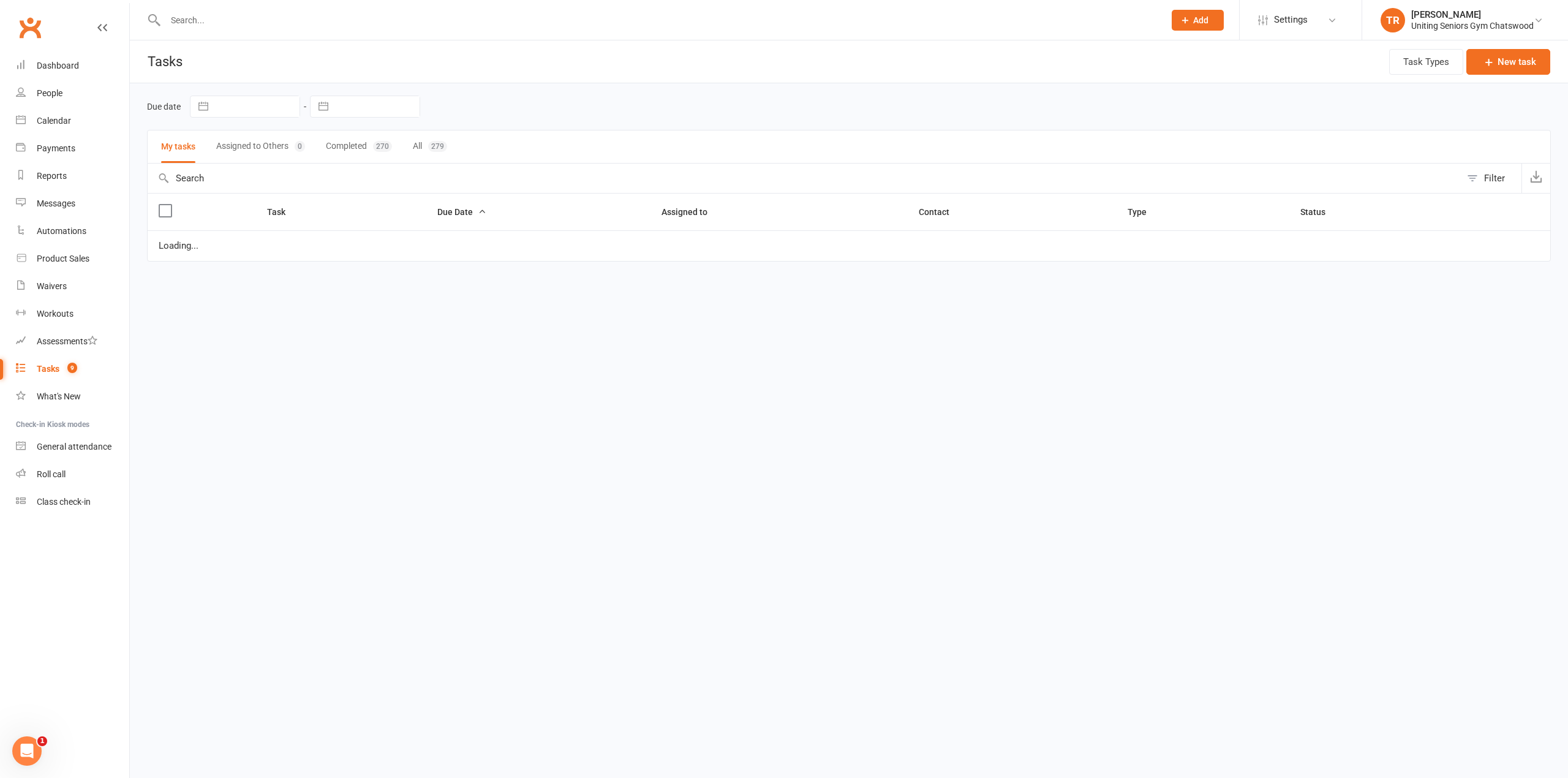
select select "started"
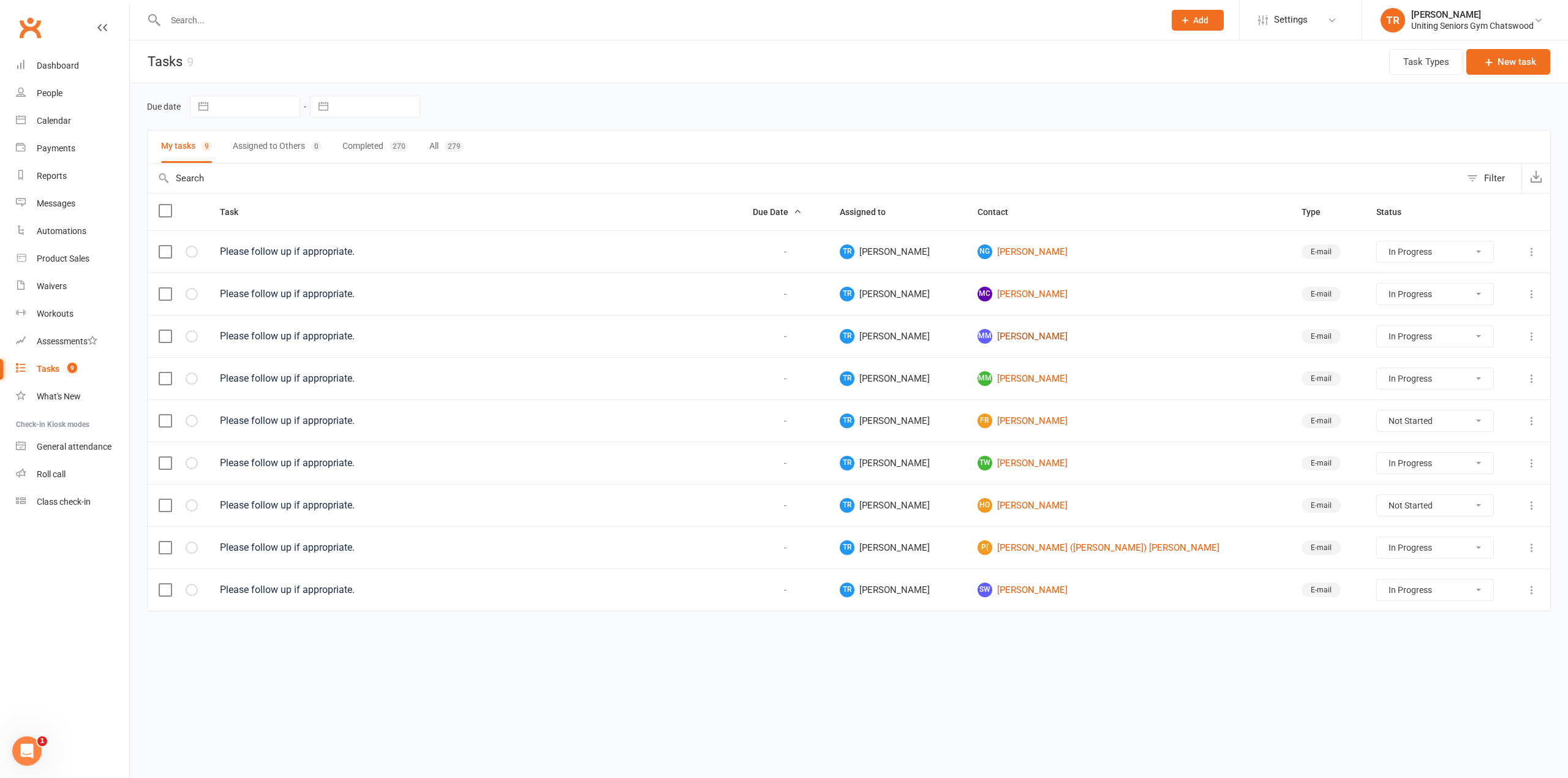
click at [1059, 341] on link "MM [PERSON_NAME]" at bounding box center [1128, 336] width 302 height 15
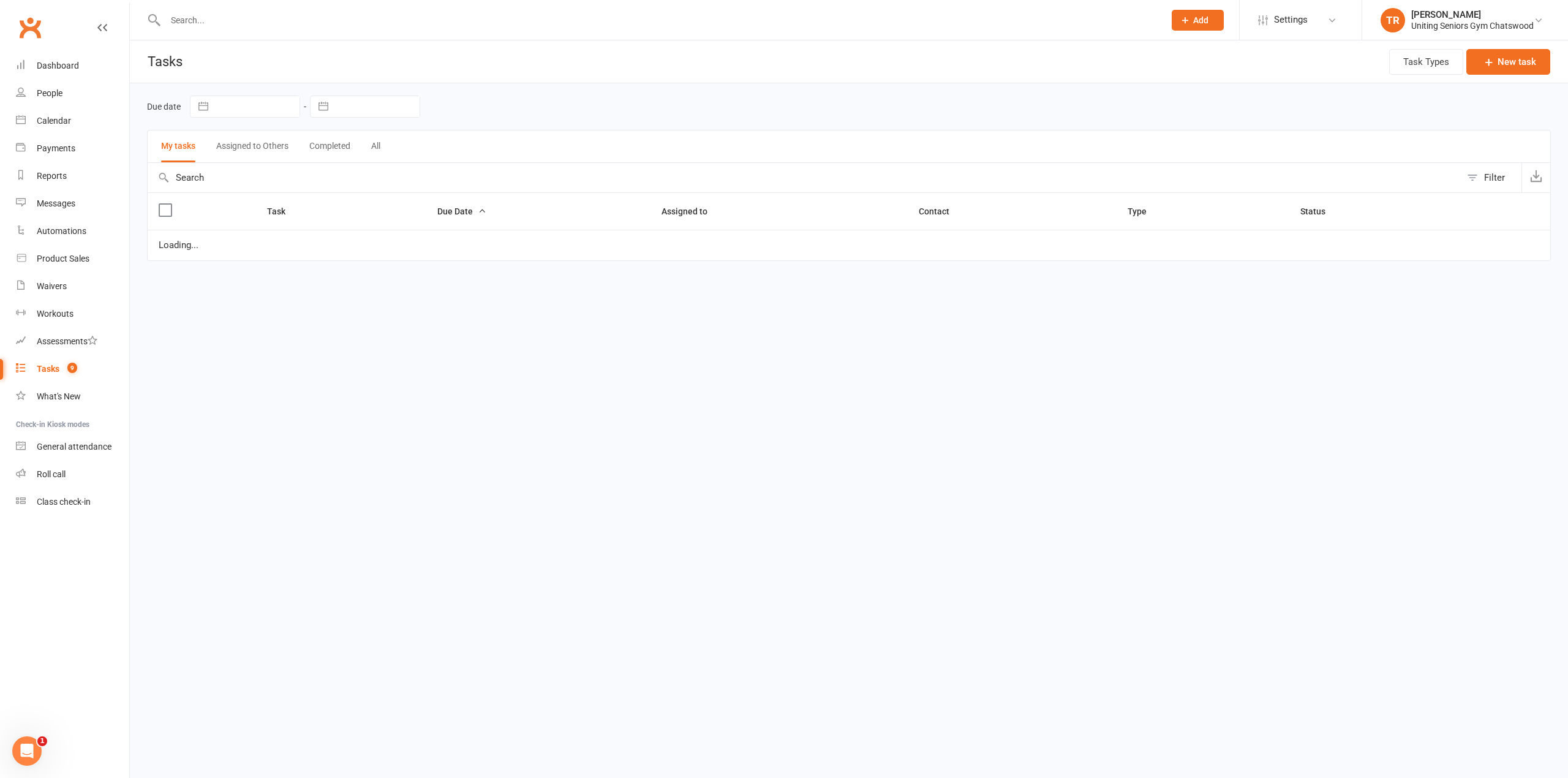
select select "started"
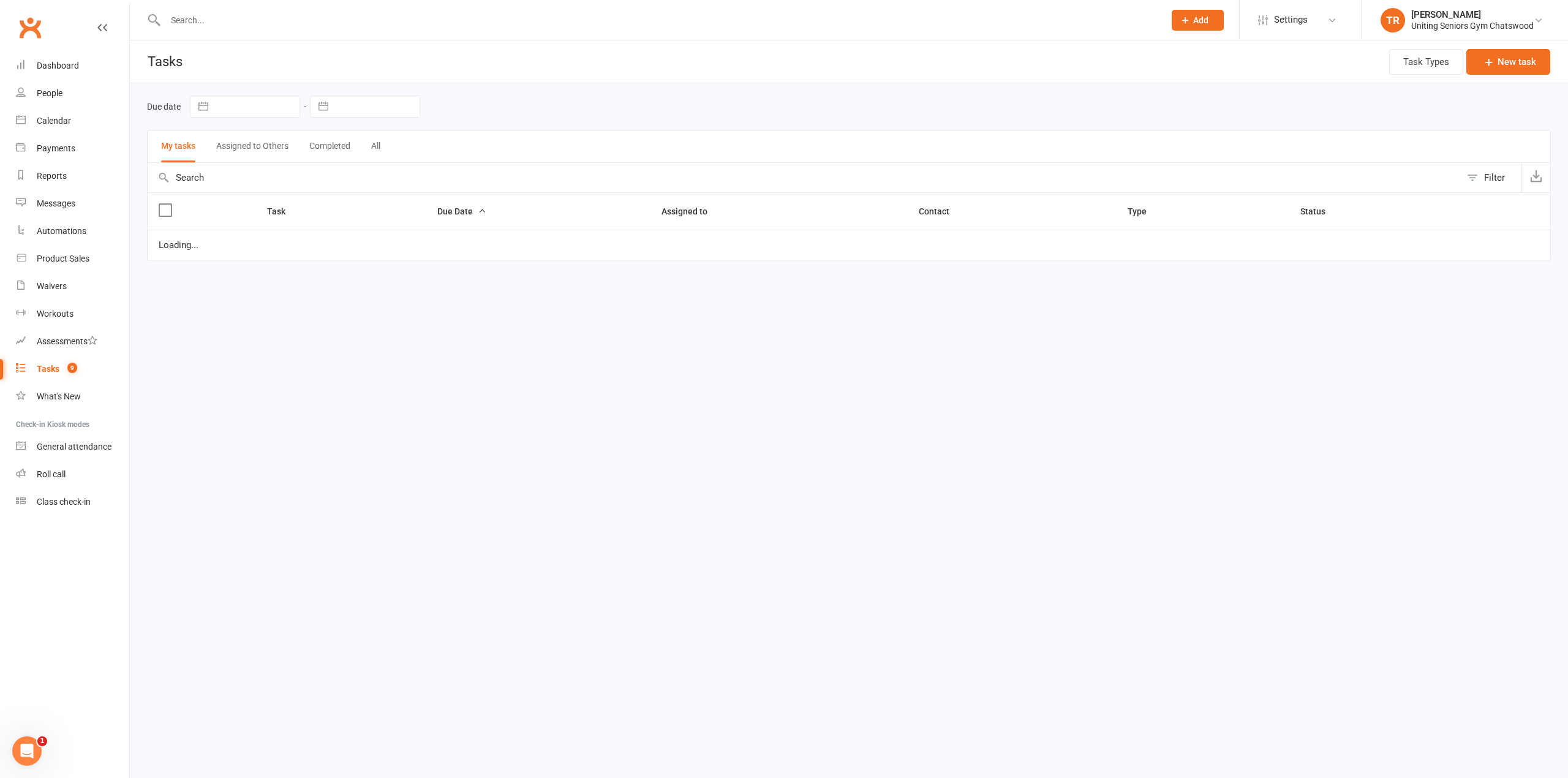
select select "started"
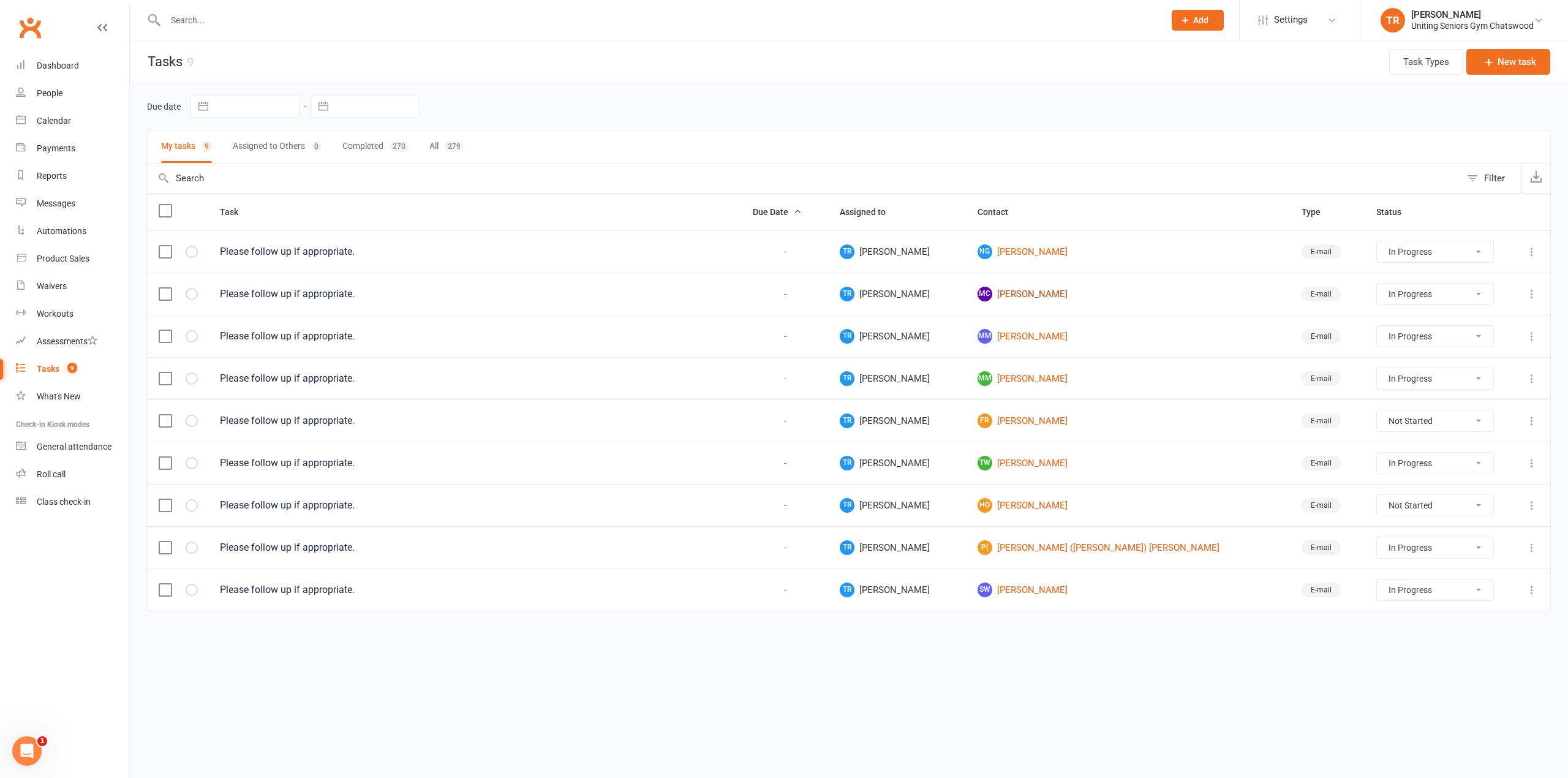
click at [1028, 293] on link "MC [PERSON_NAME]" at bounding box center [1128, 294] width 302 height 15
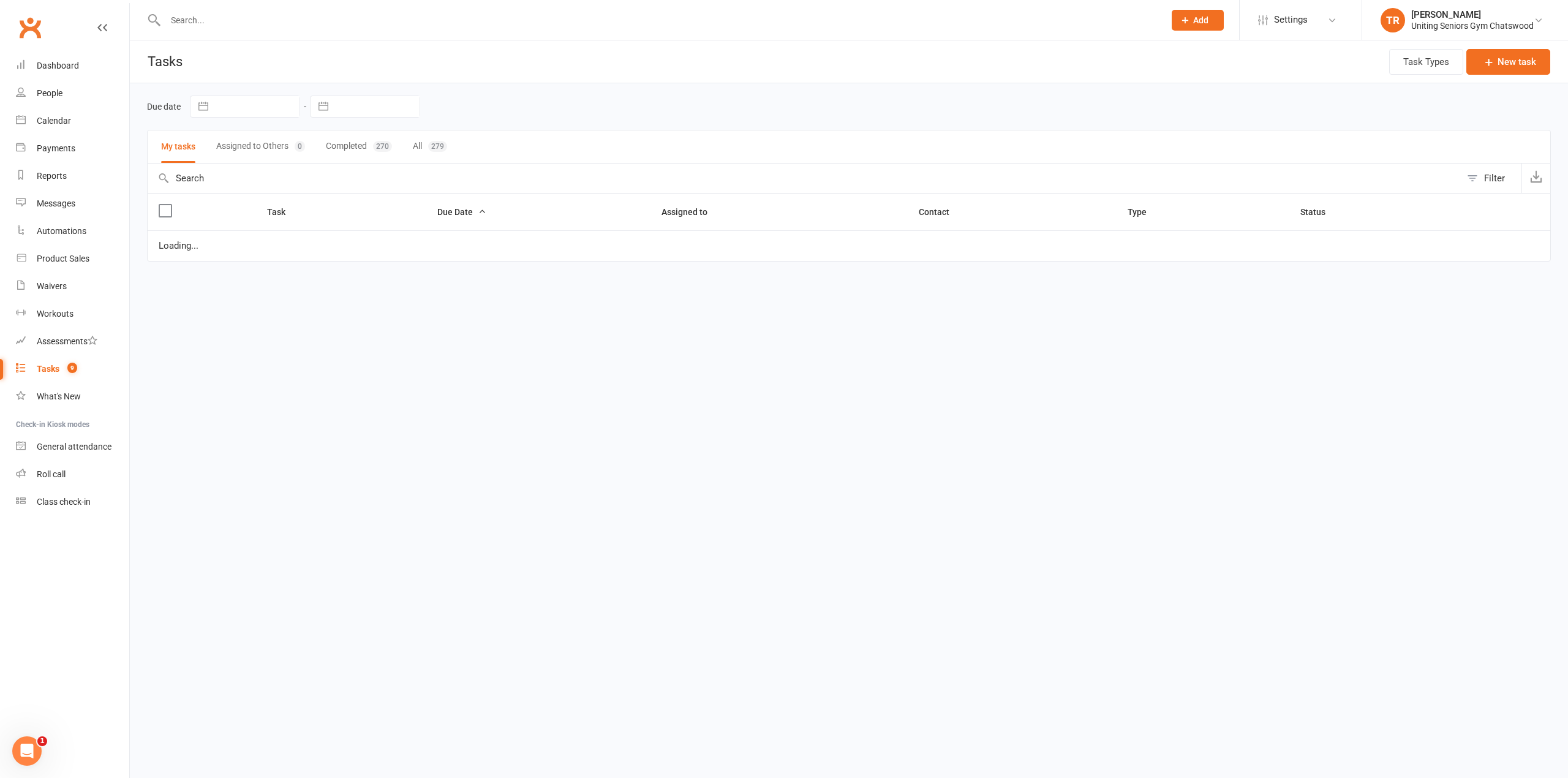
select select "started"
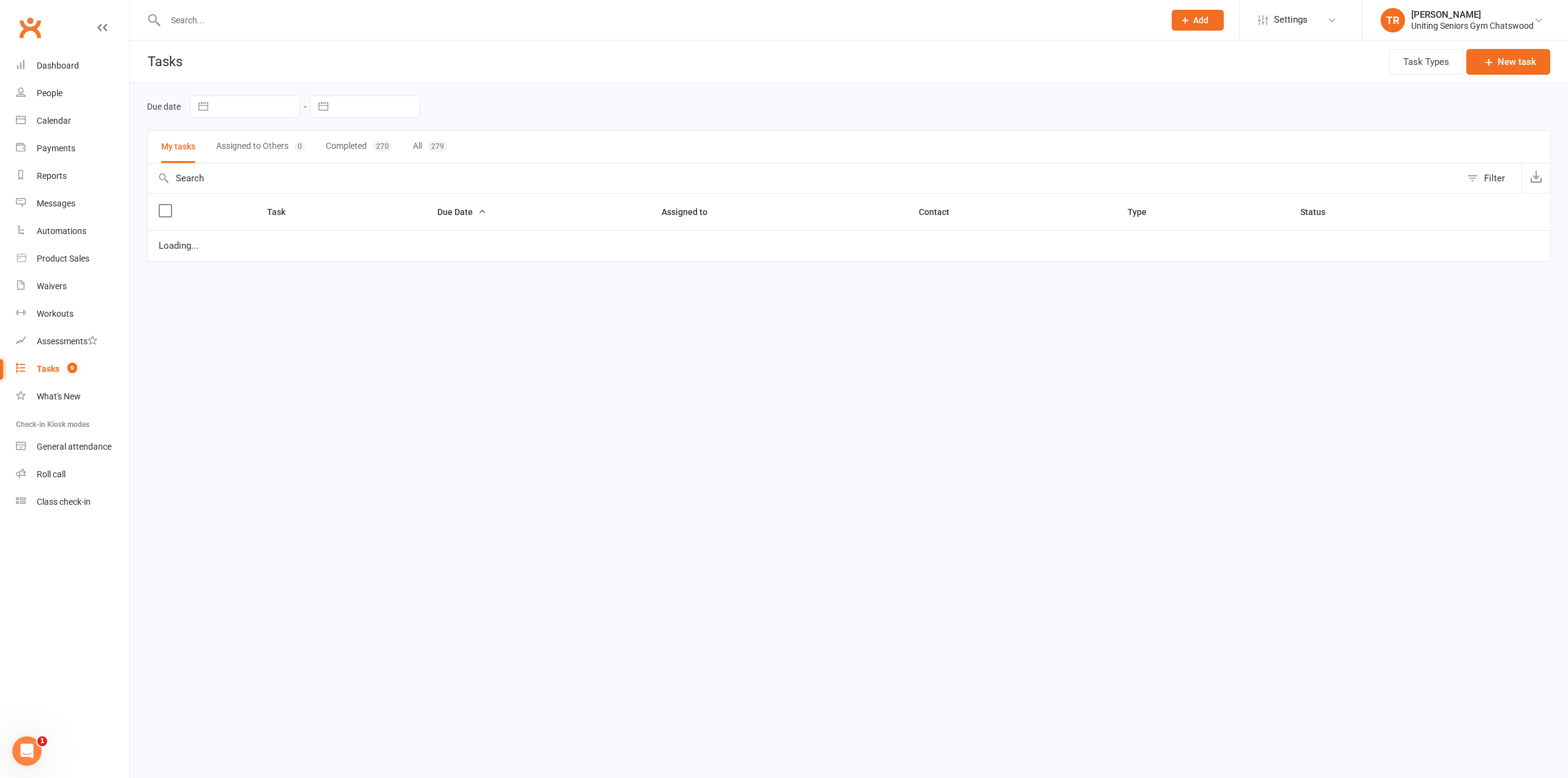
select select "started"
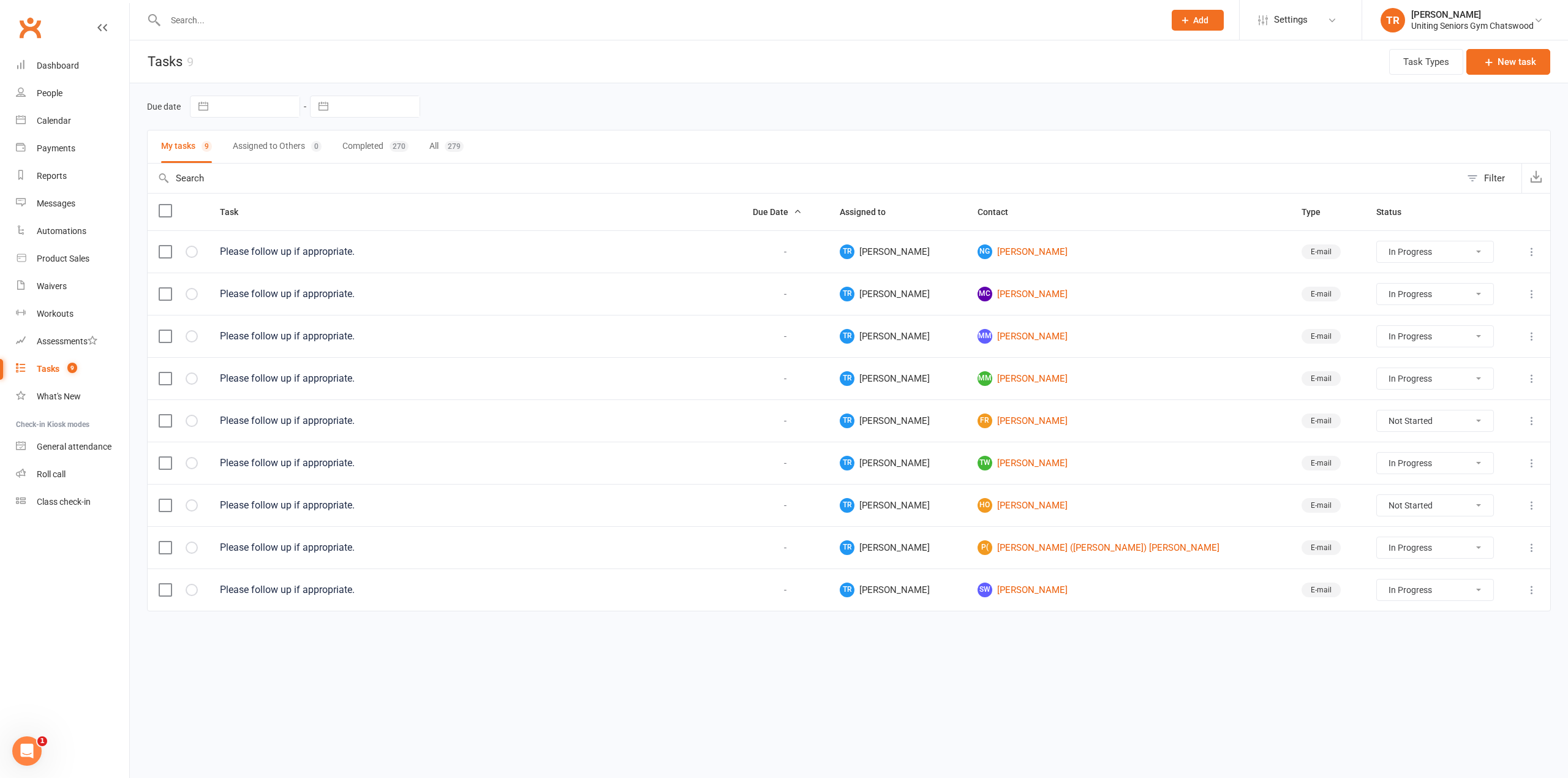
drag, startPoint x: 1368, startPoint y: 297, endPoint x: 1369, endPoint y: 306, distance: 9.1
click at [1376, 297] on select "Not Started In Progress Waiting Complete" at bounding box center [1435, 294] width 117 height 21
click at [1376, 286] on select "Not Started In Progress Waiting Complete" at bounding box center [1435, 294] width 117 height 21
select select "started"
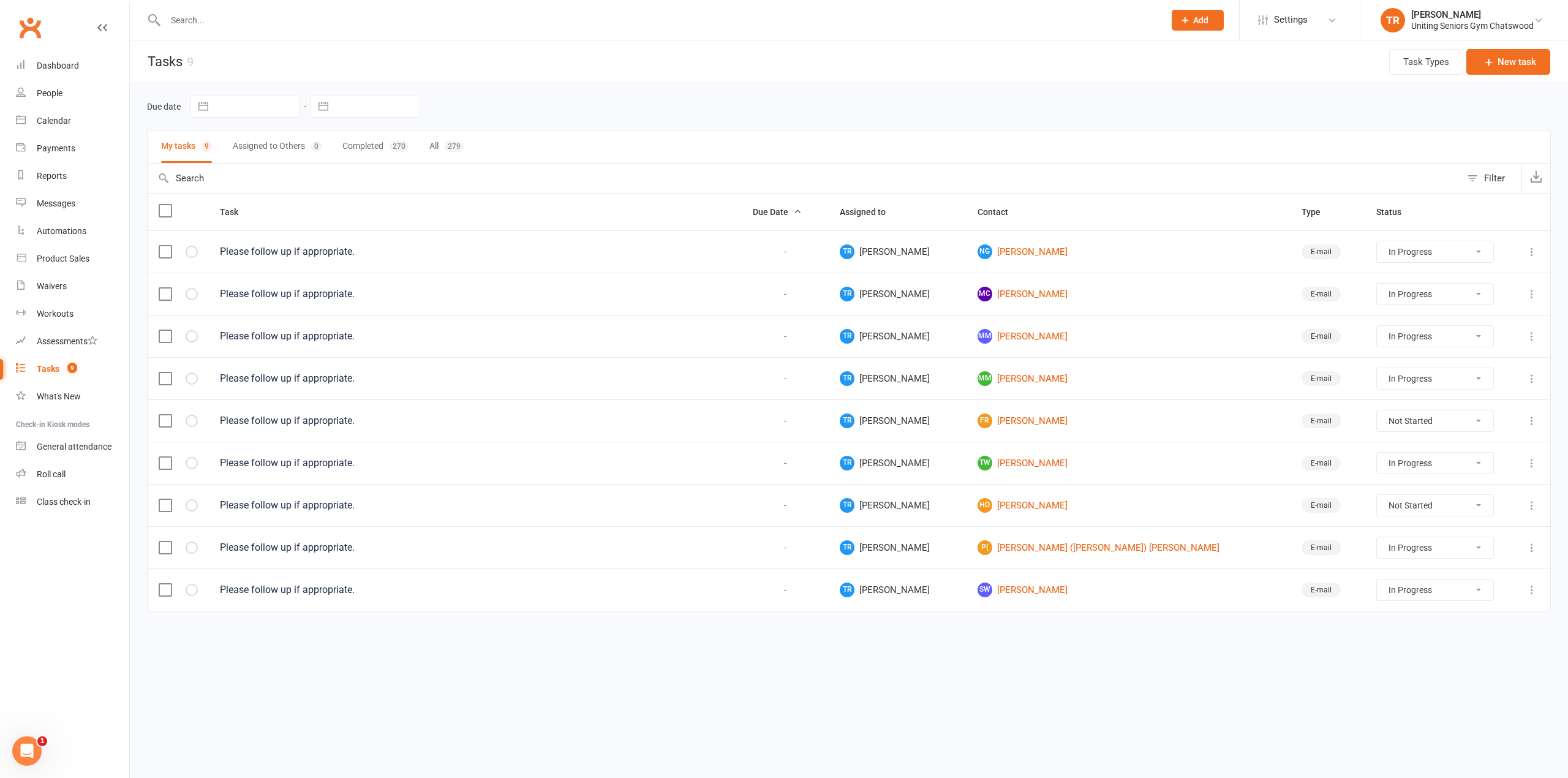
select select "started"
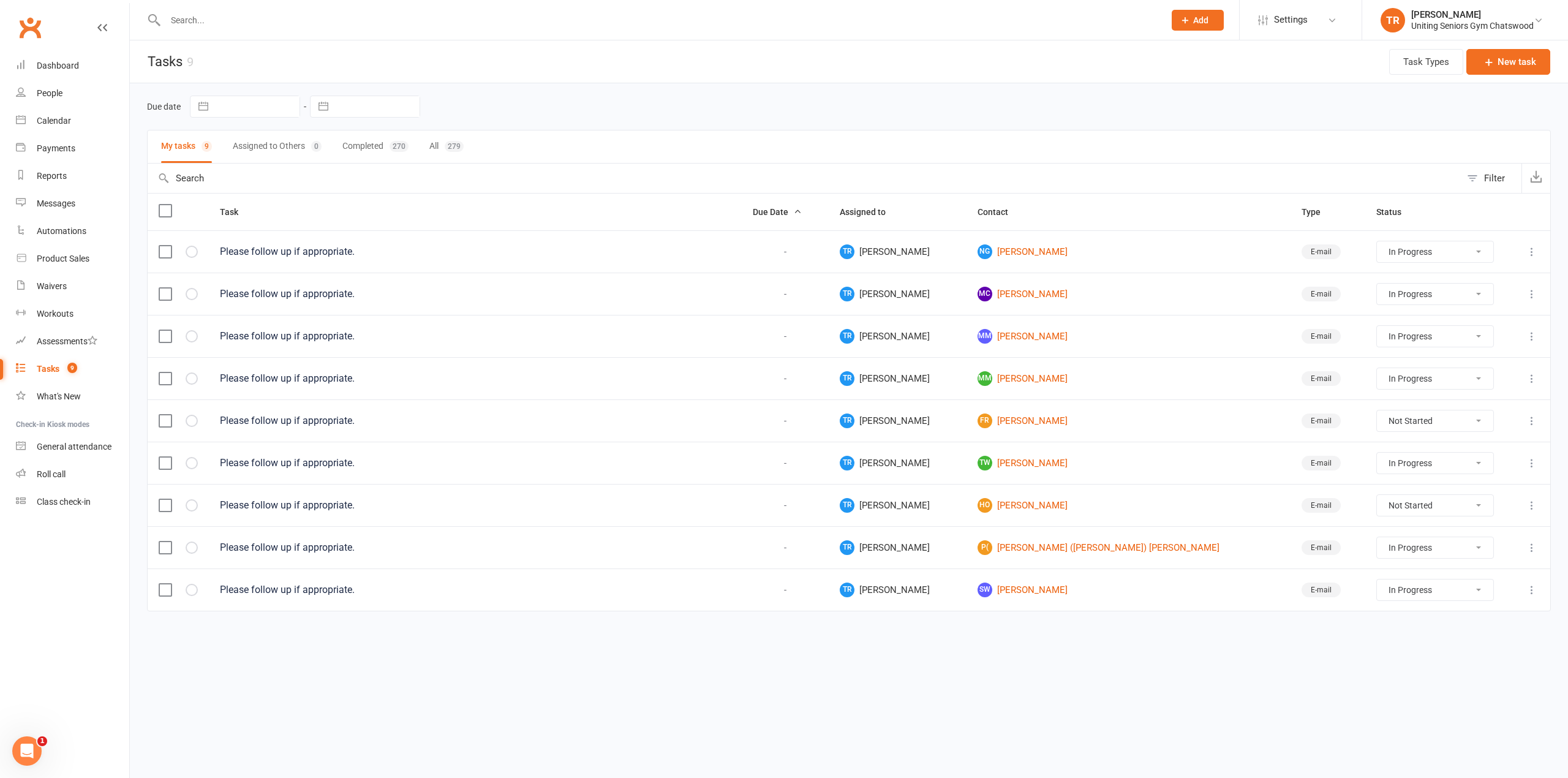
select select "started"
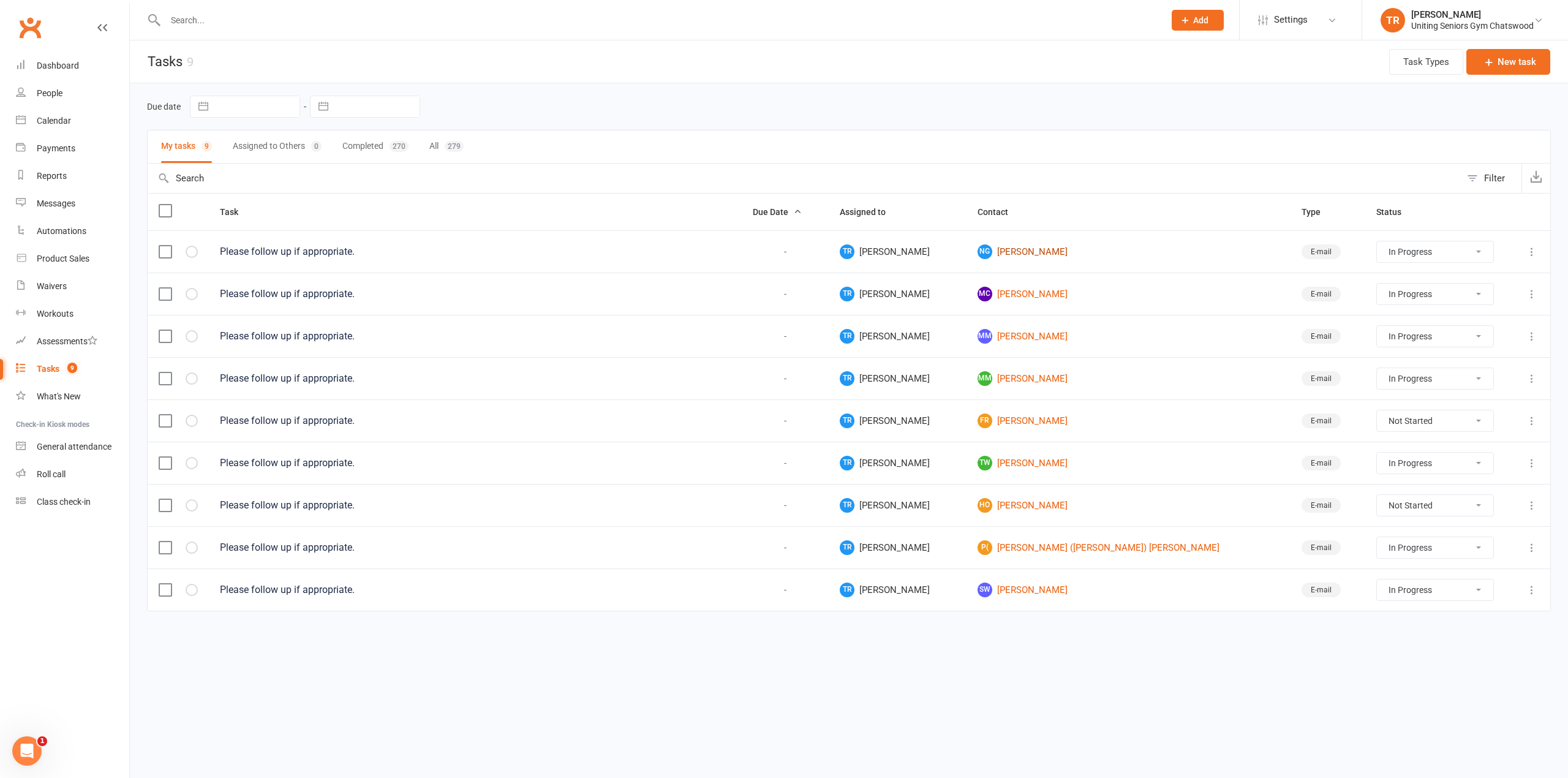
select select "started"
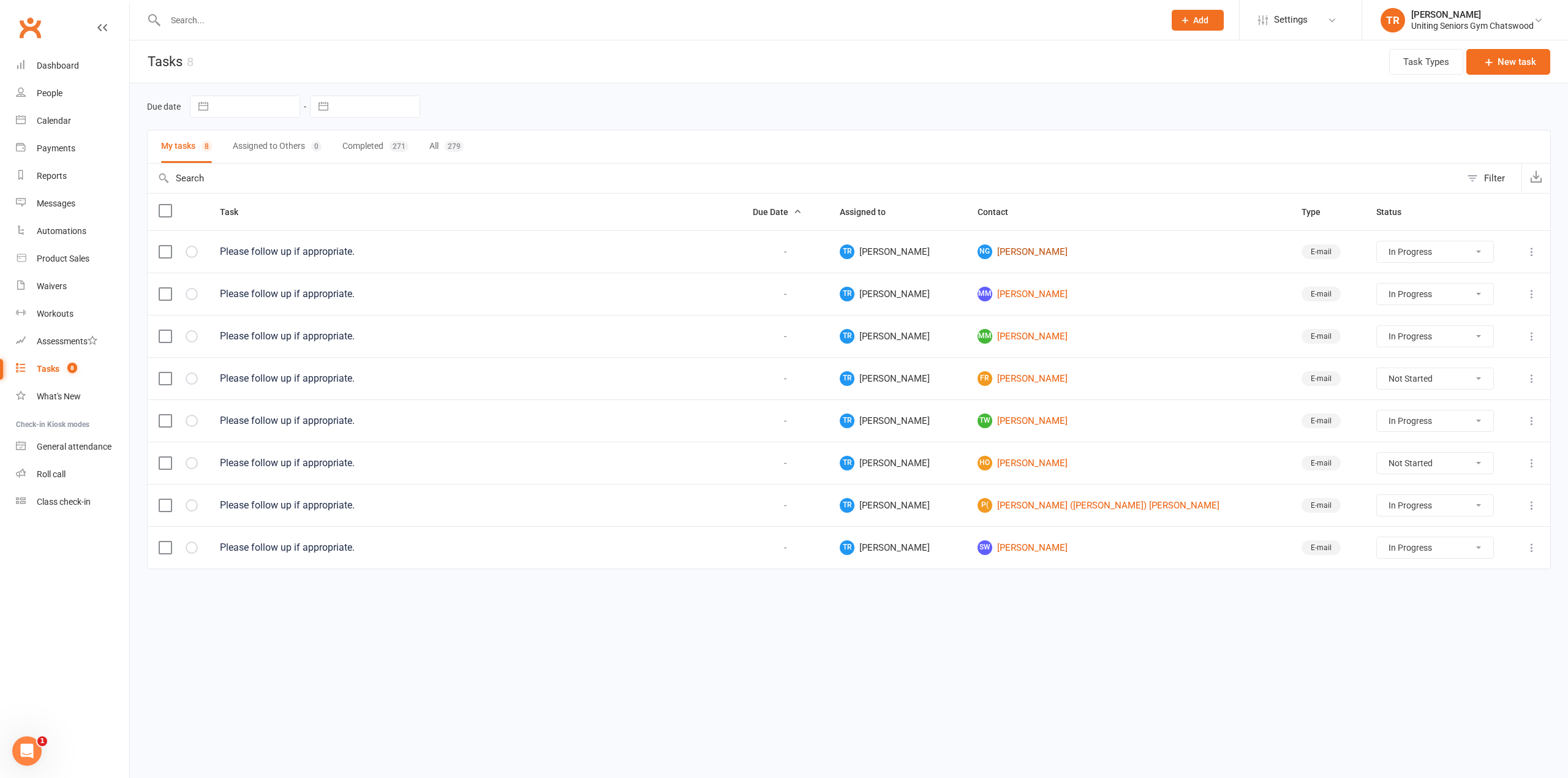
click at [1021, 255] on link "NG [PERSON_NAME]" at bounding box center [1128, 252] width 302 height 15
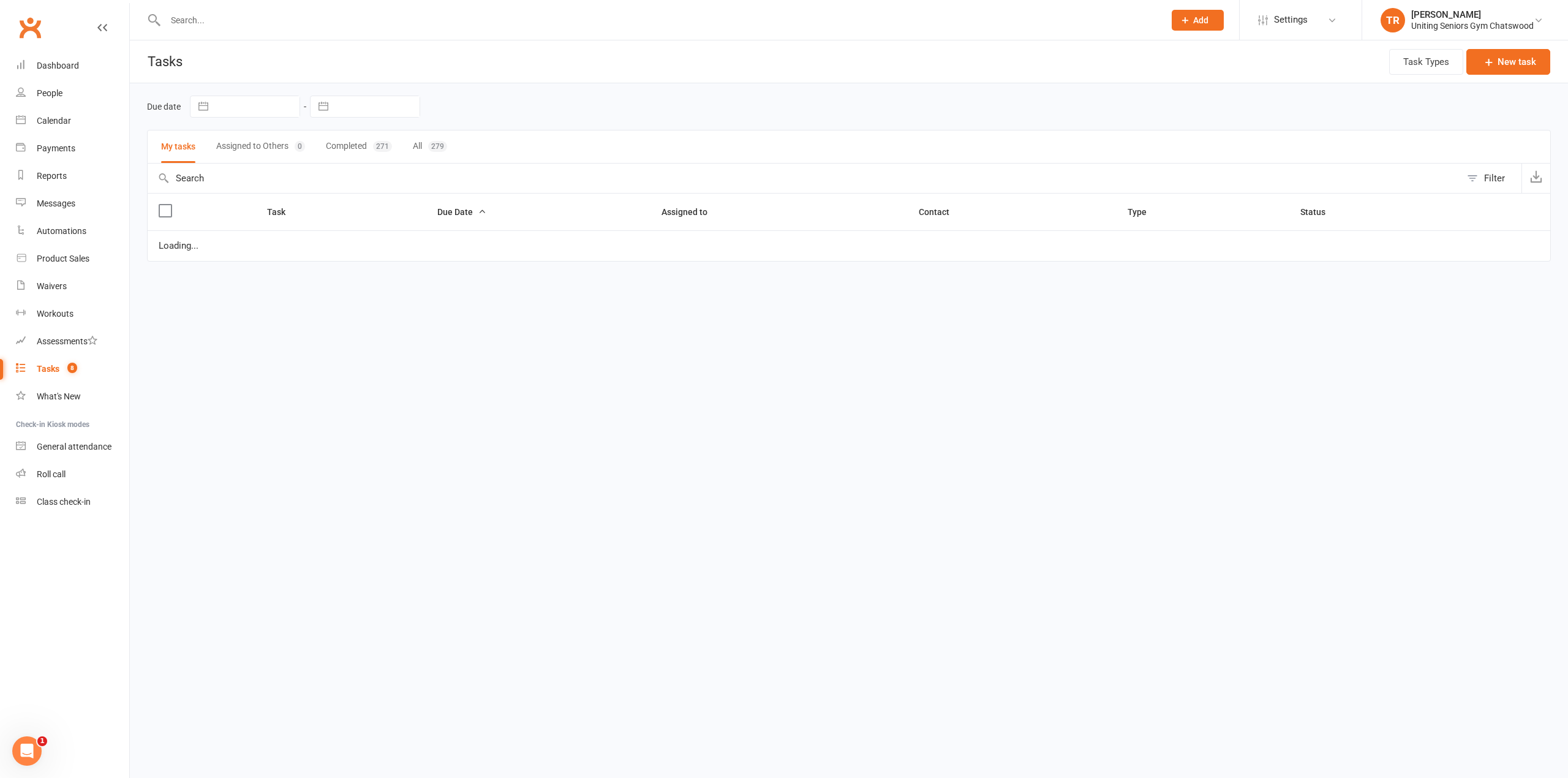
select select "started"
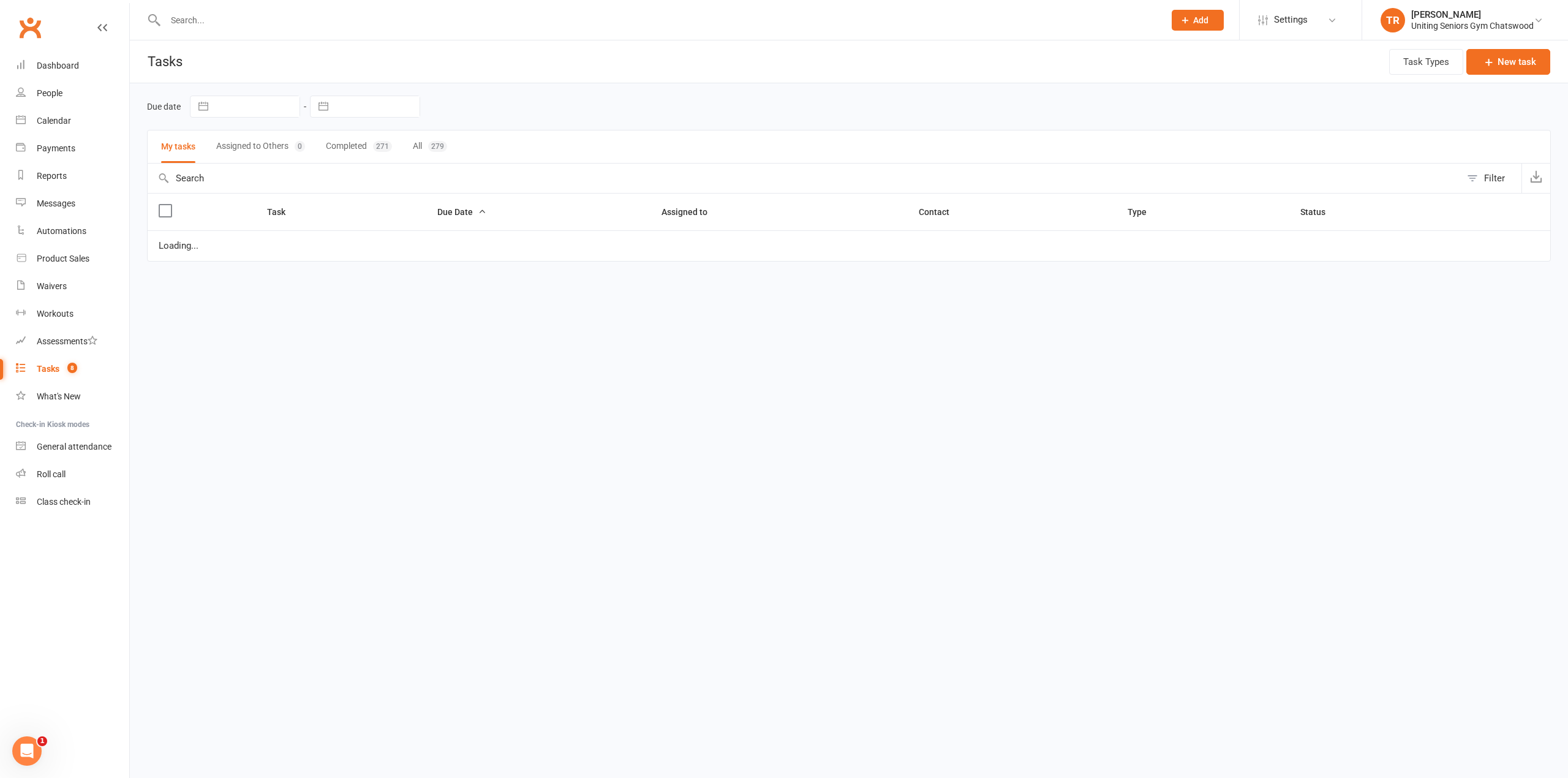
select select "started"
